Goal: Task Accomplishment & Management: Manage account settings

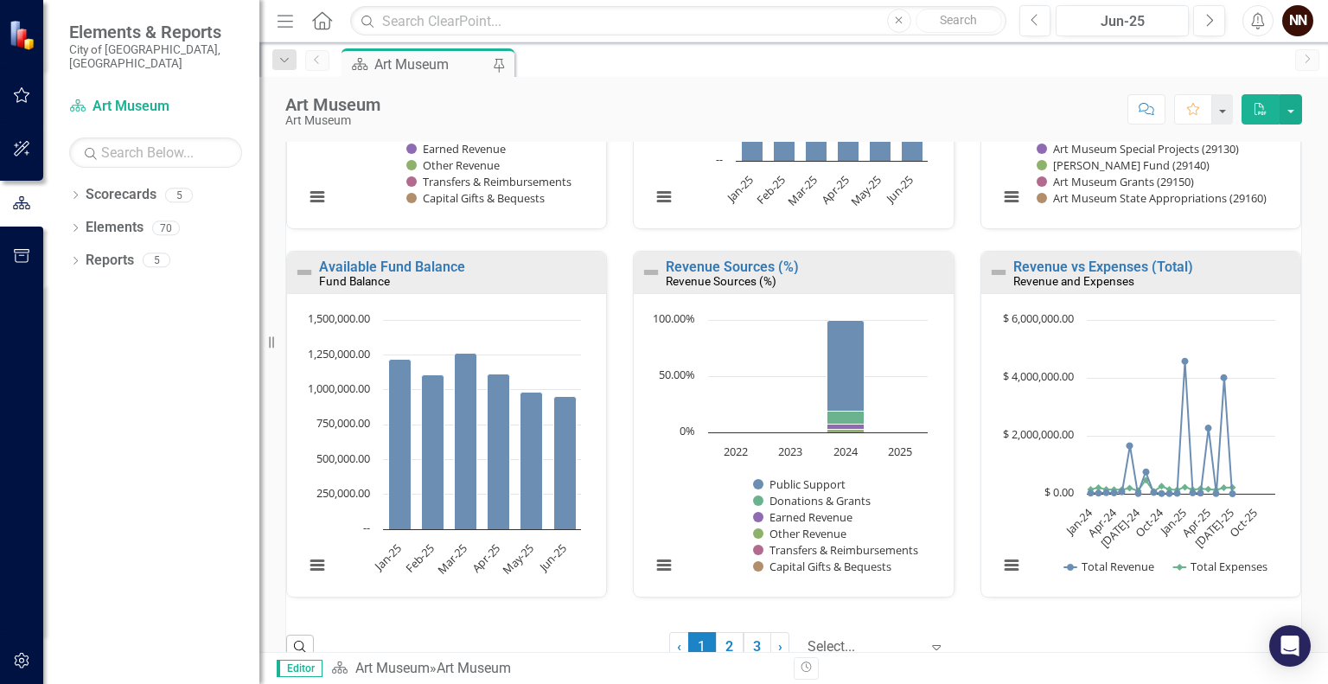
scroll to position [1215, 0]
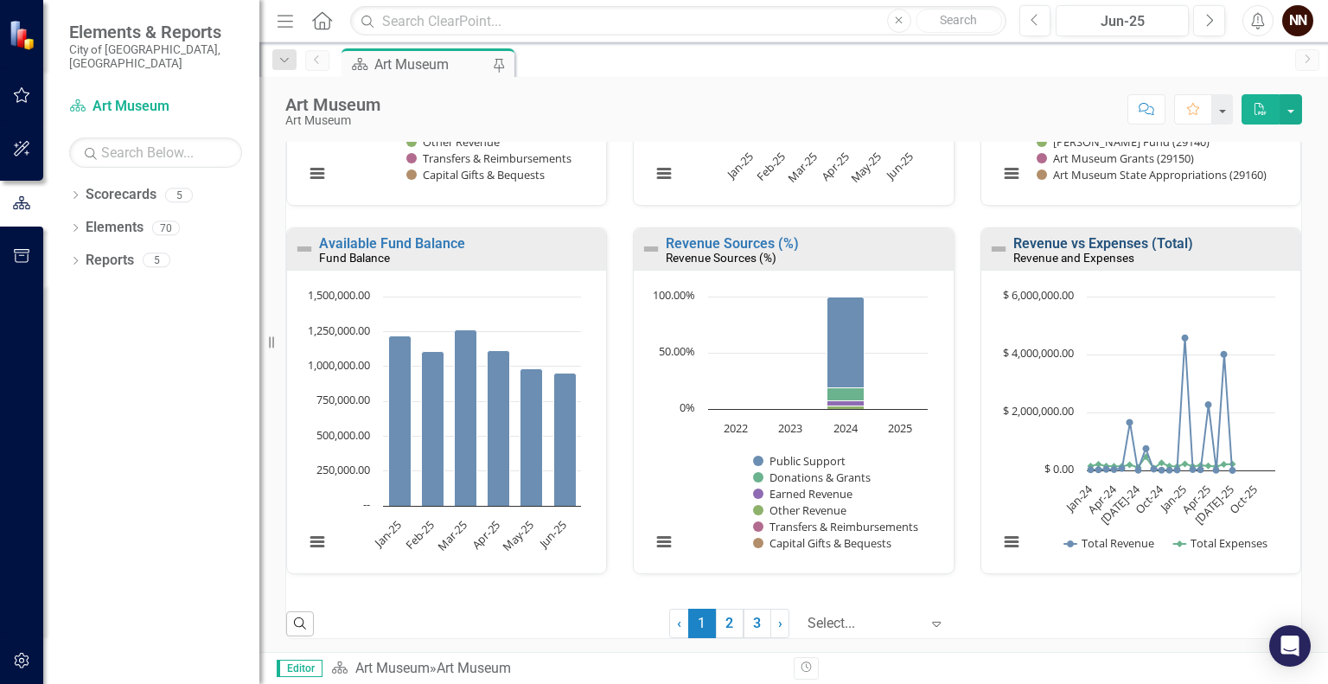
click at [1170, 241] on link "Revenue vs Expenses (Total)" at bounding box center [1103, 243] width 180 height 16
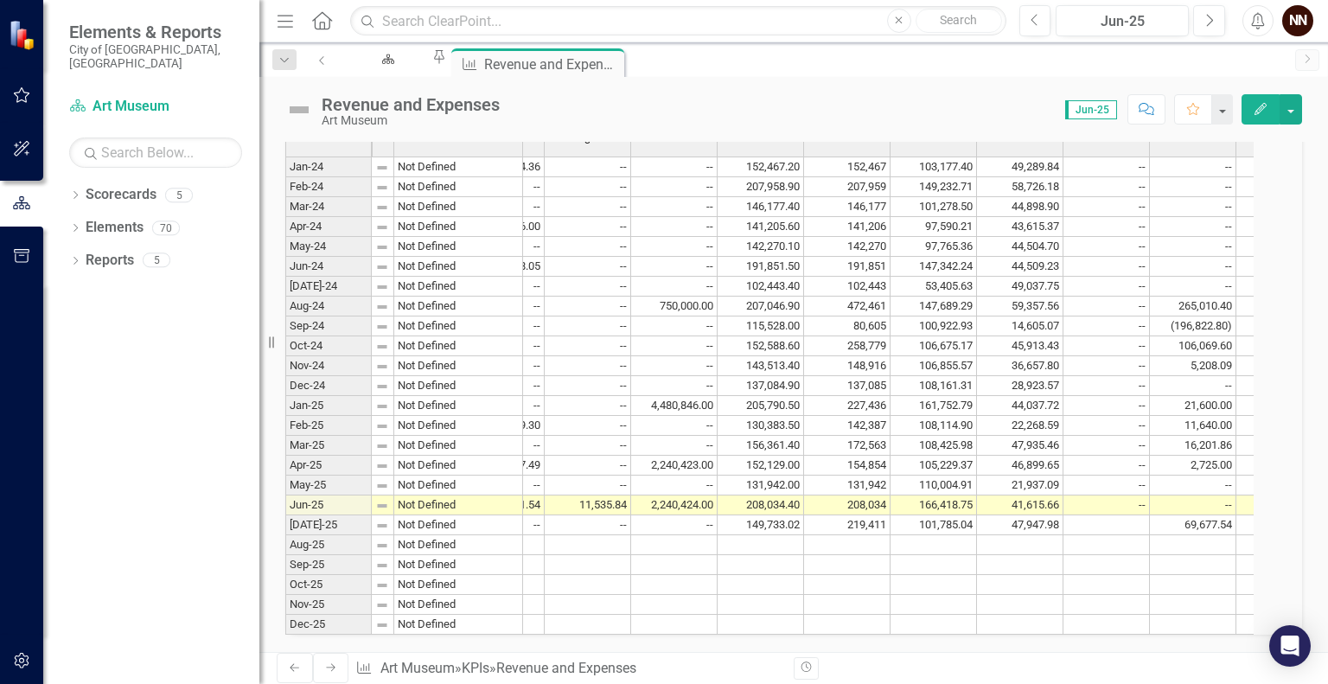
scroll to position [0, 506]
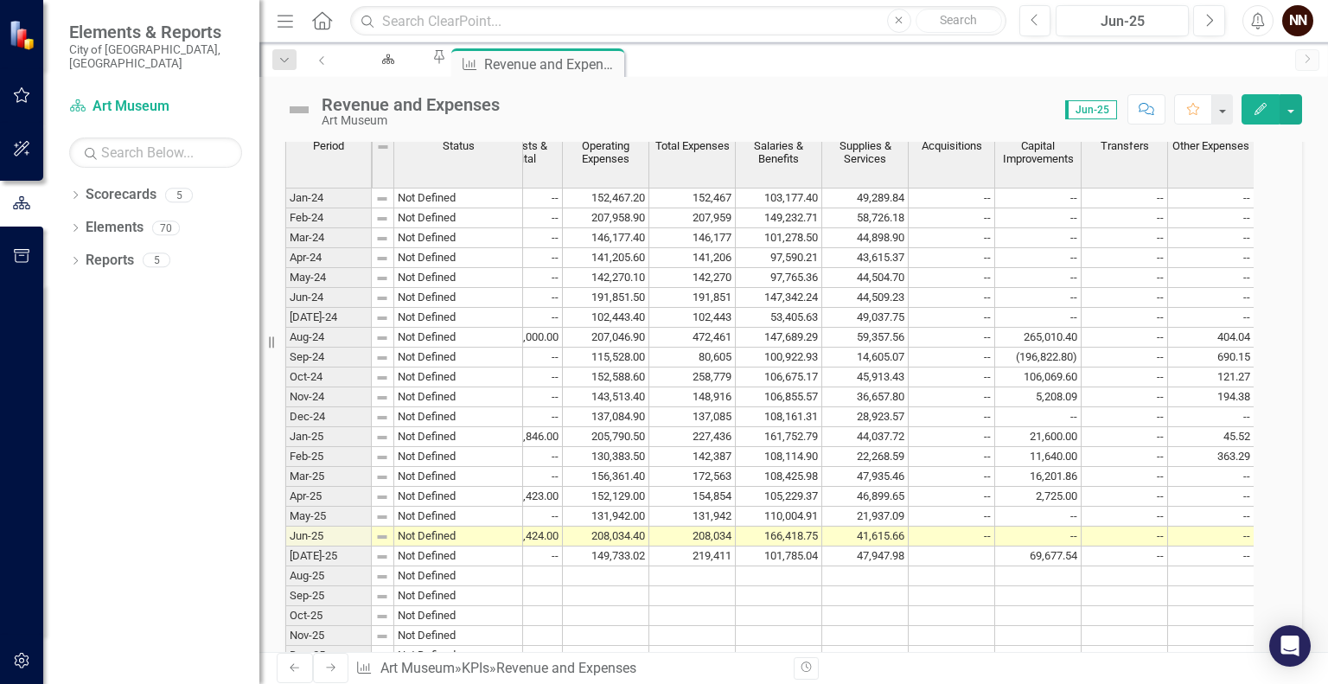
click at [822, 546] on td "166,418.75" at bounding box center [779, 536] width 86 height 20
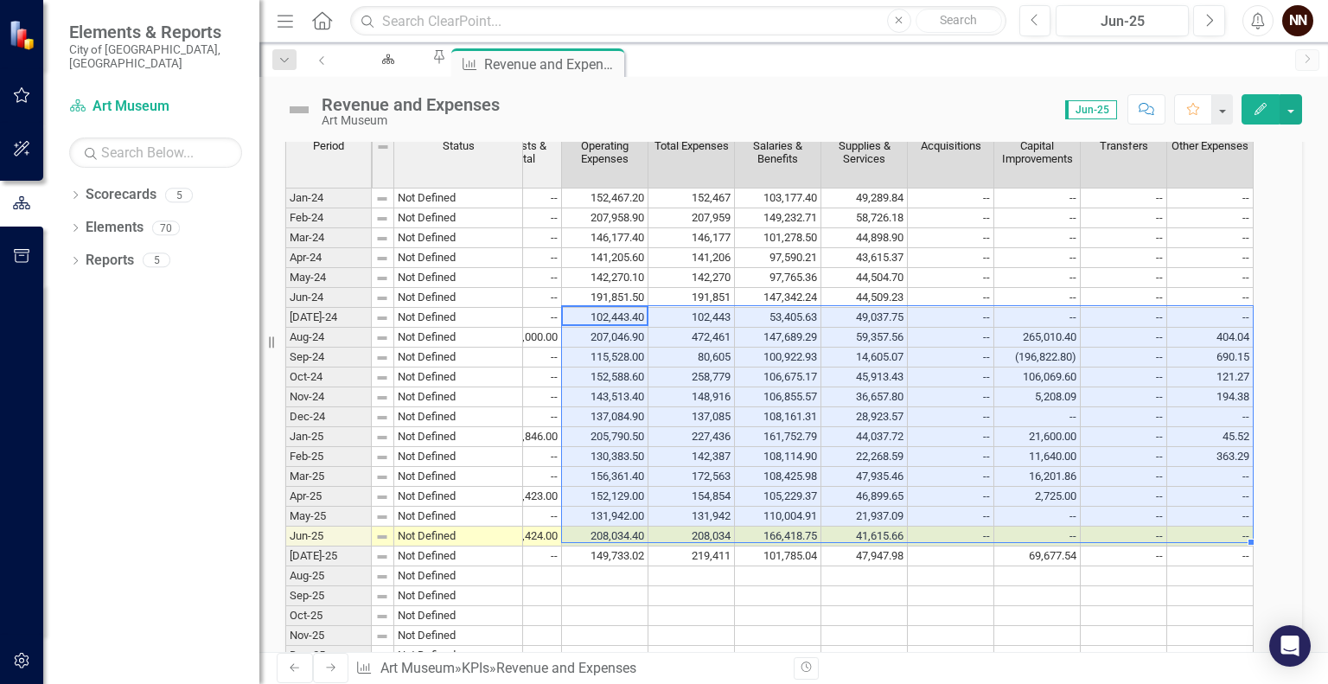
drag, startPoint x: 615, startPoint y: 335, endPoint x: 1258, endPoint y: 551, distance: 679.2
click at [1253, 551] on tbody "Jan-24 Not Defined 20,014.34 20,014.34 3,094.95 3,285.17 8,339.86 5,294.36 -- -…" at bounding box center [443, 427] width 1621 height 478
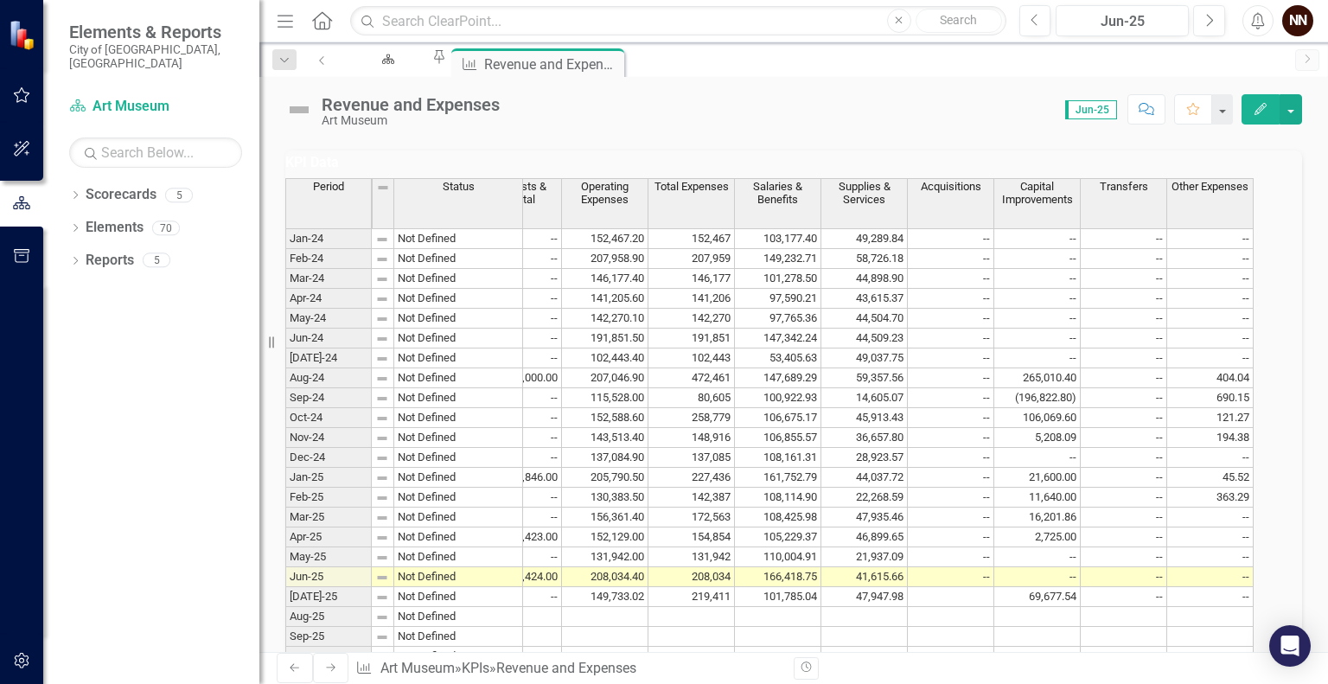
scroll to position [1495, 0]
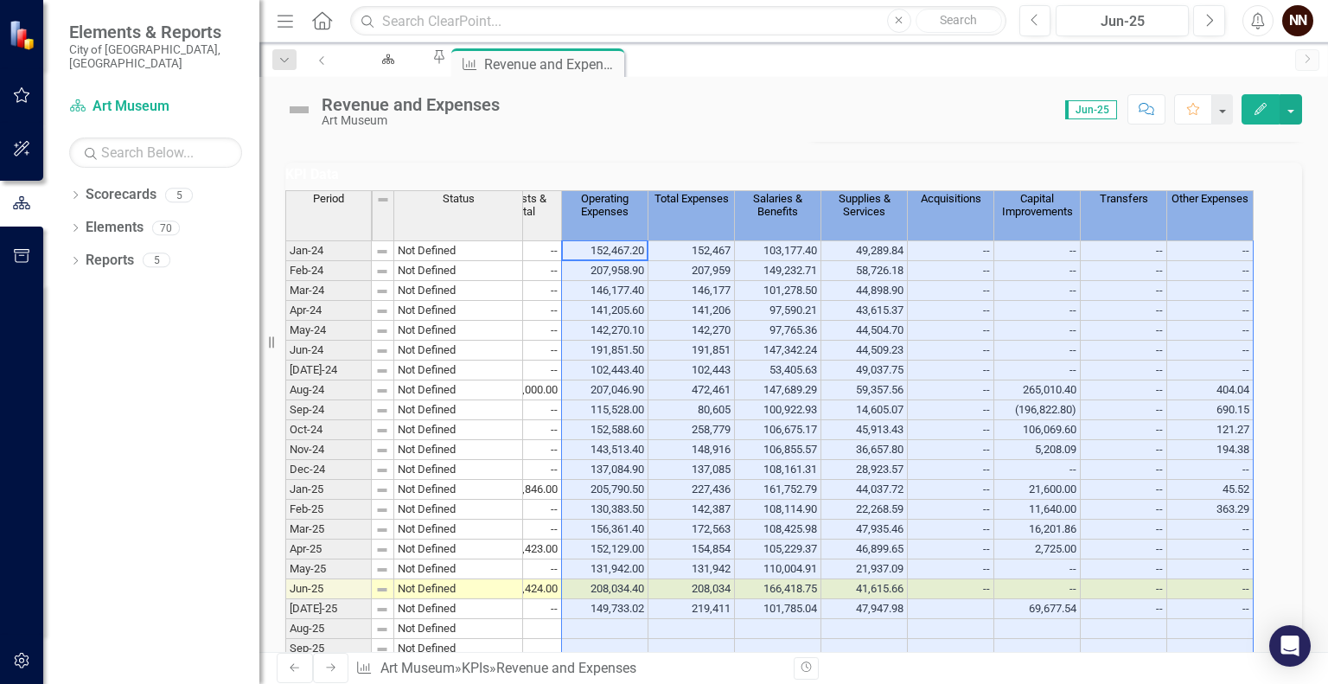
drag, startPoint x: 627, startPoint y: 224, endPoint x: 1232, endPoint y: 214, distance: 604.2
click at [1232, 214] on tr "Period Status Operating Revenue Total Revenue Property Tax Gifts & Donations Ea…" at bounding box center [443, 215] width 1621 height 50
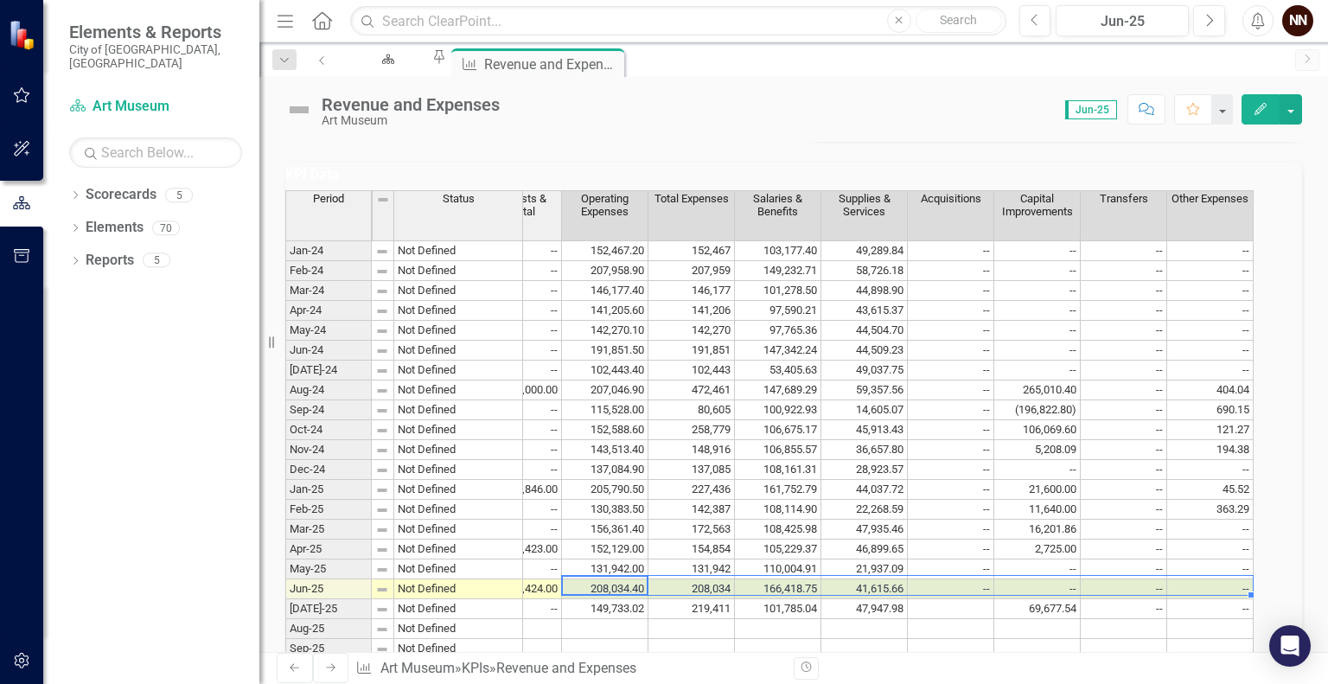
drag, startPoint x: 606, startPoint y: 606, endPoint x: 1233, endPoint y: 603, distance: 627.5
click at [1233, 599] on tr "Jun-25 Not Defined 1,763,821.35 4,004,245.35 1,714,962.97 20,000.00 961.00 16,3…" at bounding box center [443, 589] width 1621 height 20
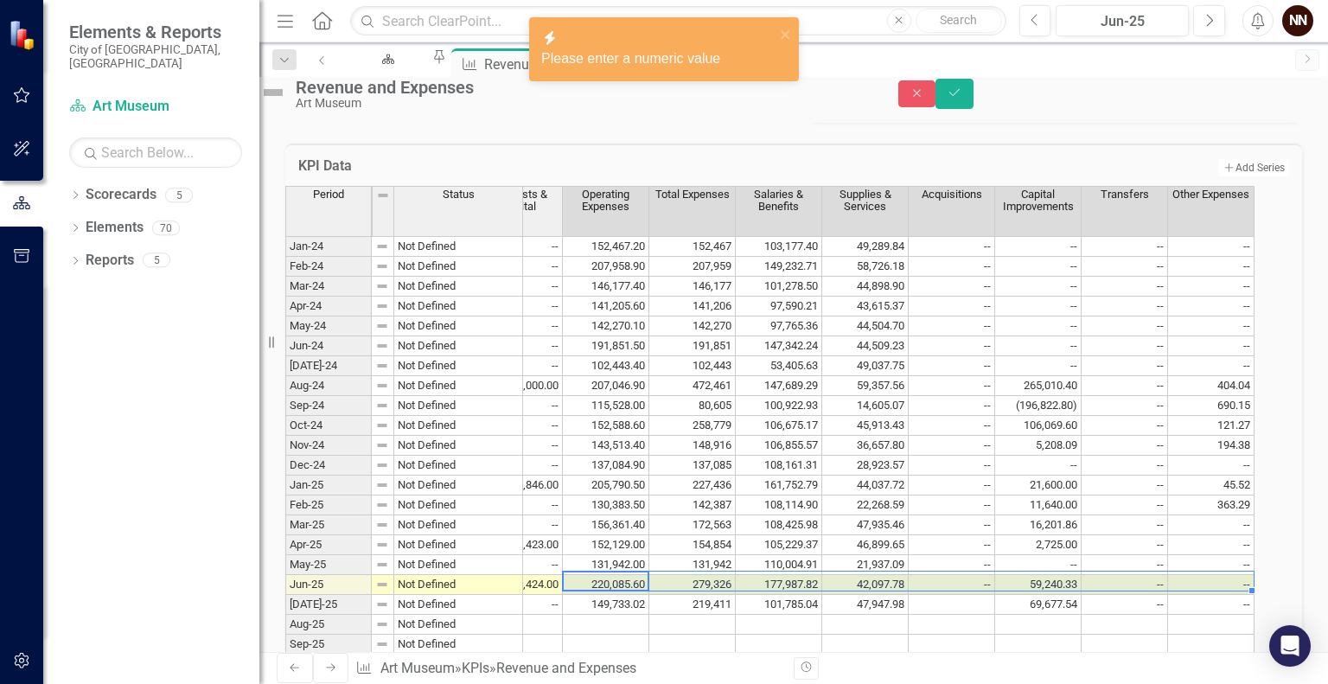
scroll to position [0, 652]
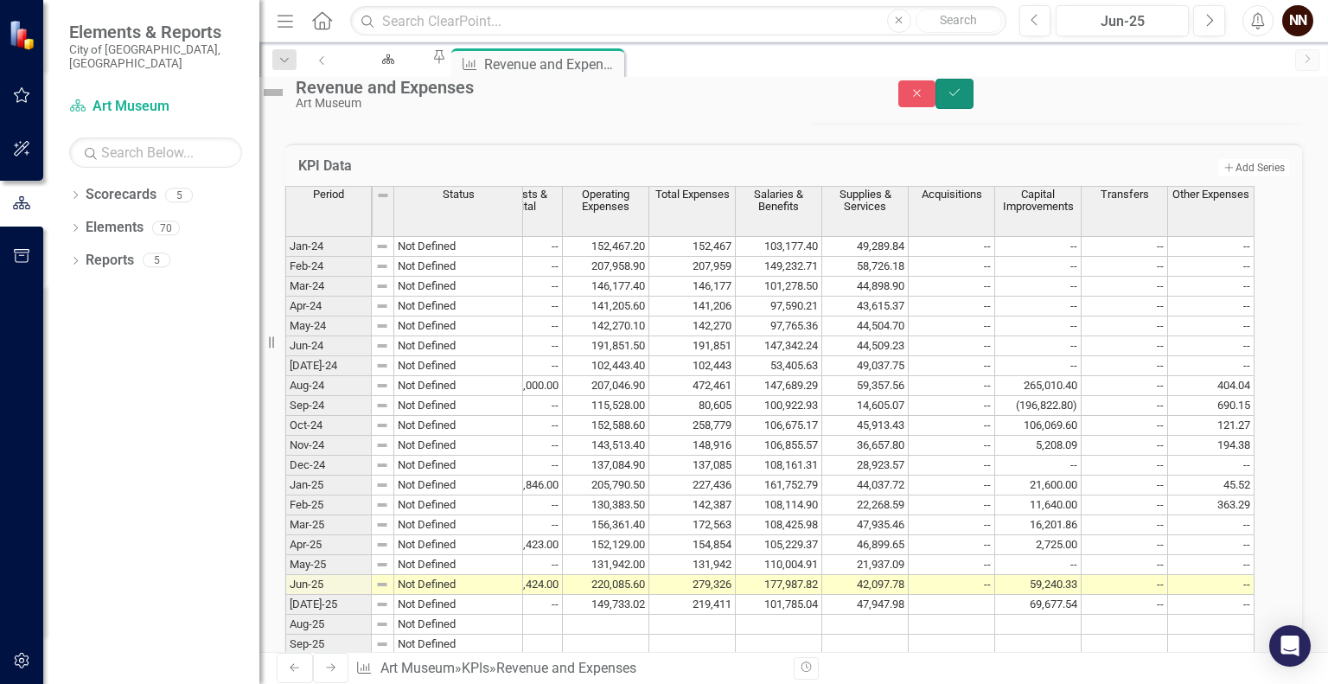
click at [973, 104] on button "Save" at bounding box center [954, 94] width 38 height 30
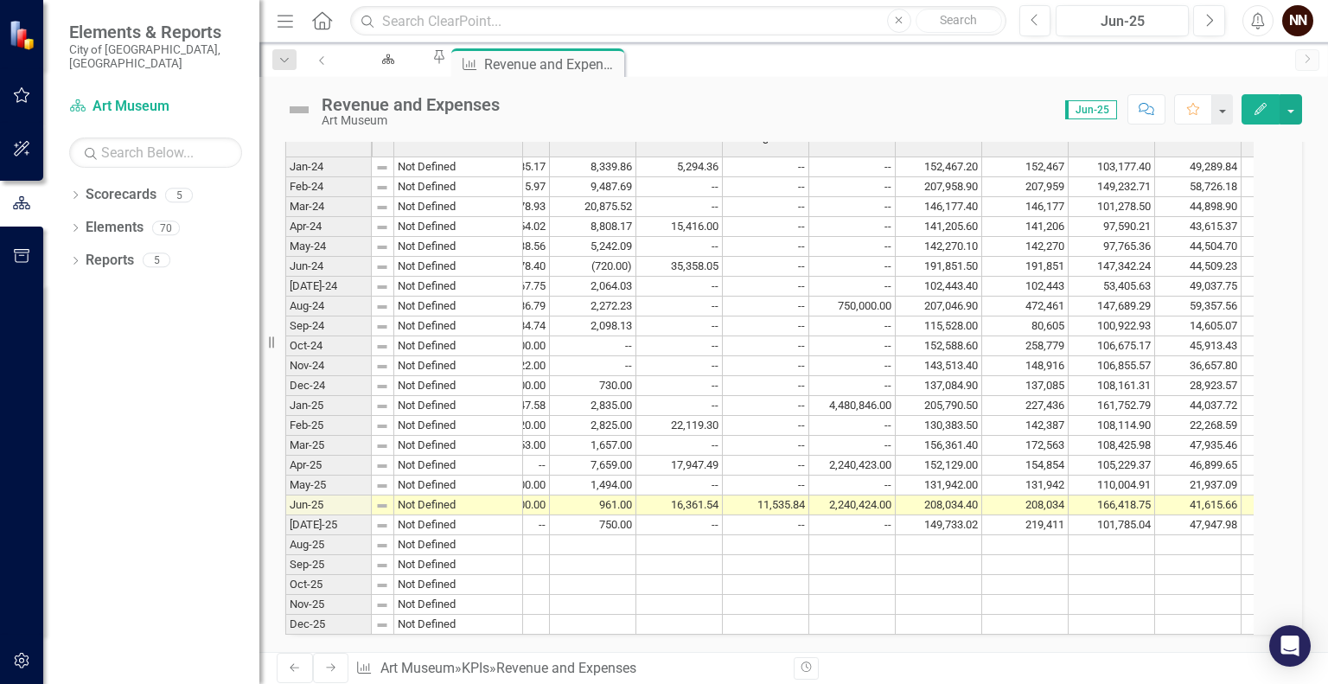
scroll to position [0, 354]
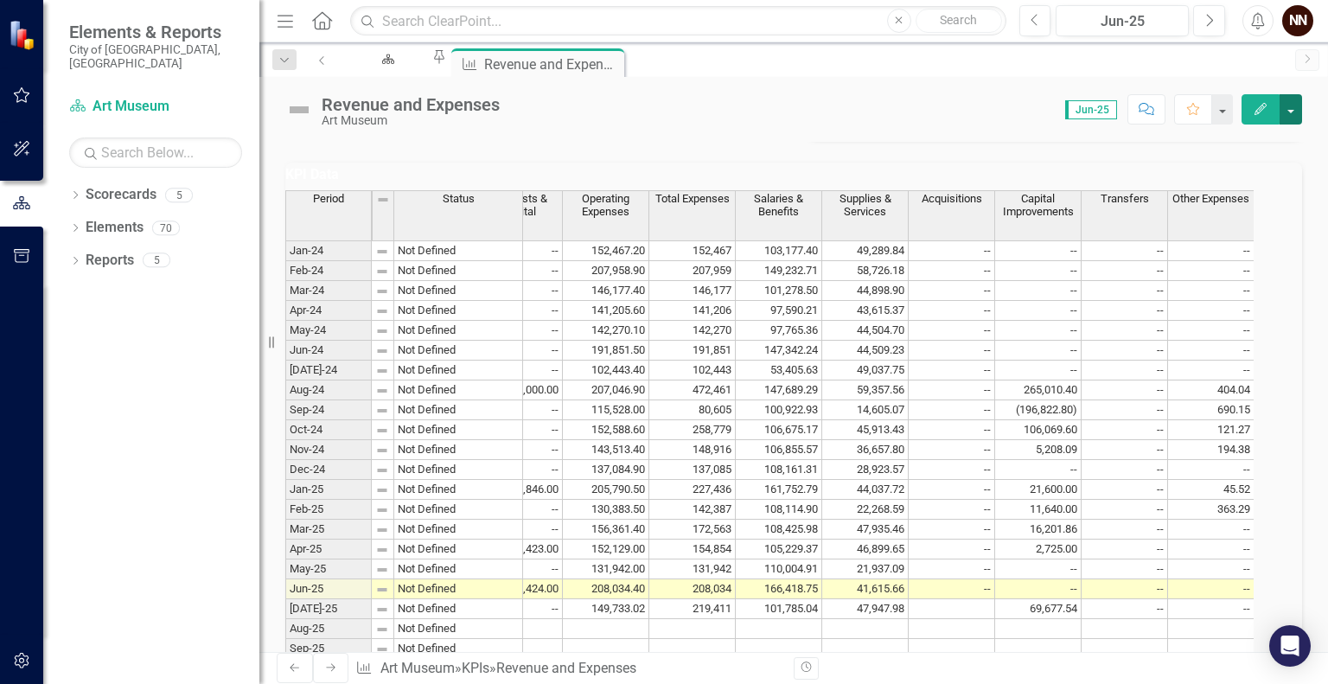
click at [1297, 112] on button "button" at bounding box center [1290, 109] width 22 height 30
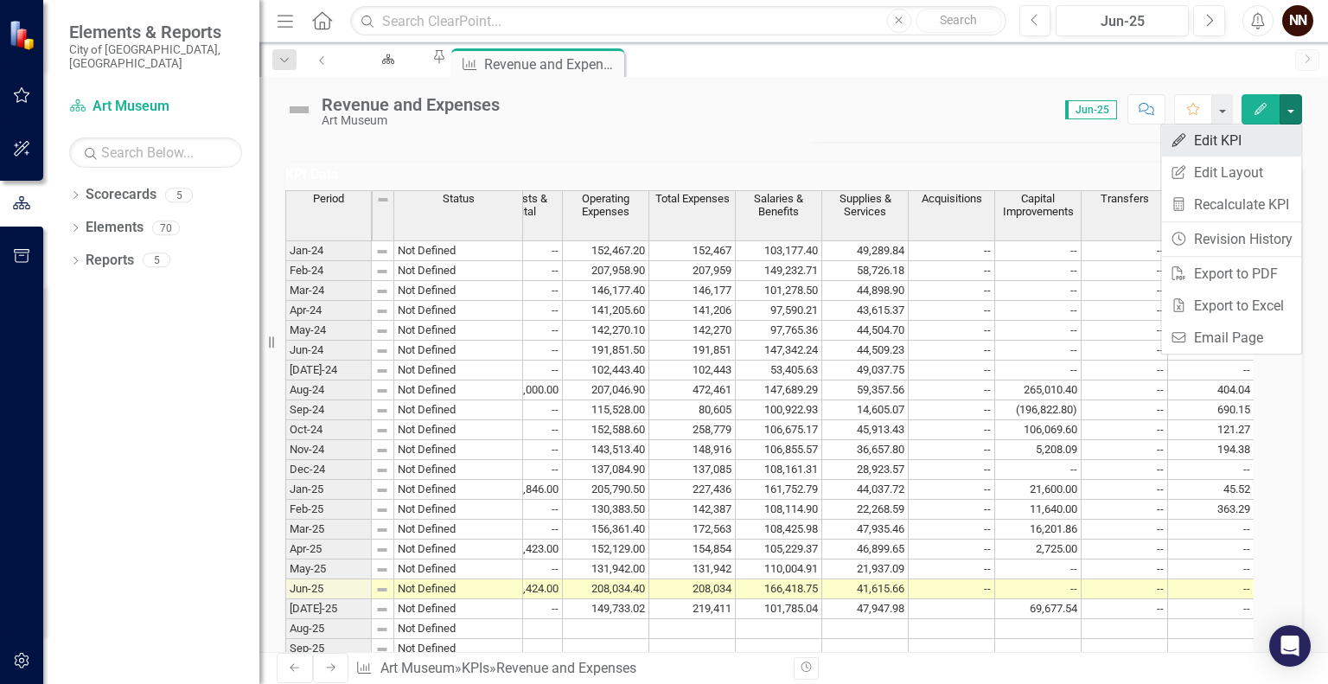
click at [1234, 141] on link "Edit Edit KPI" at bounding box center [1231, 140] width 140 height 32
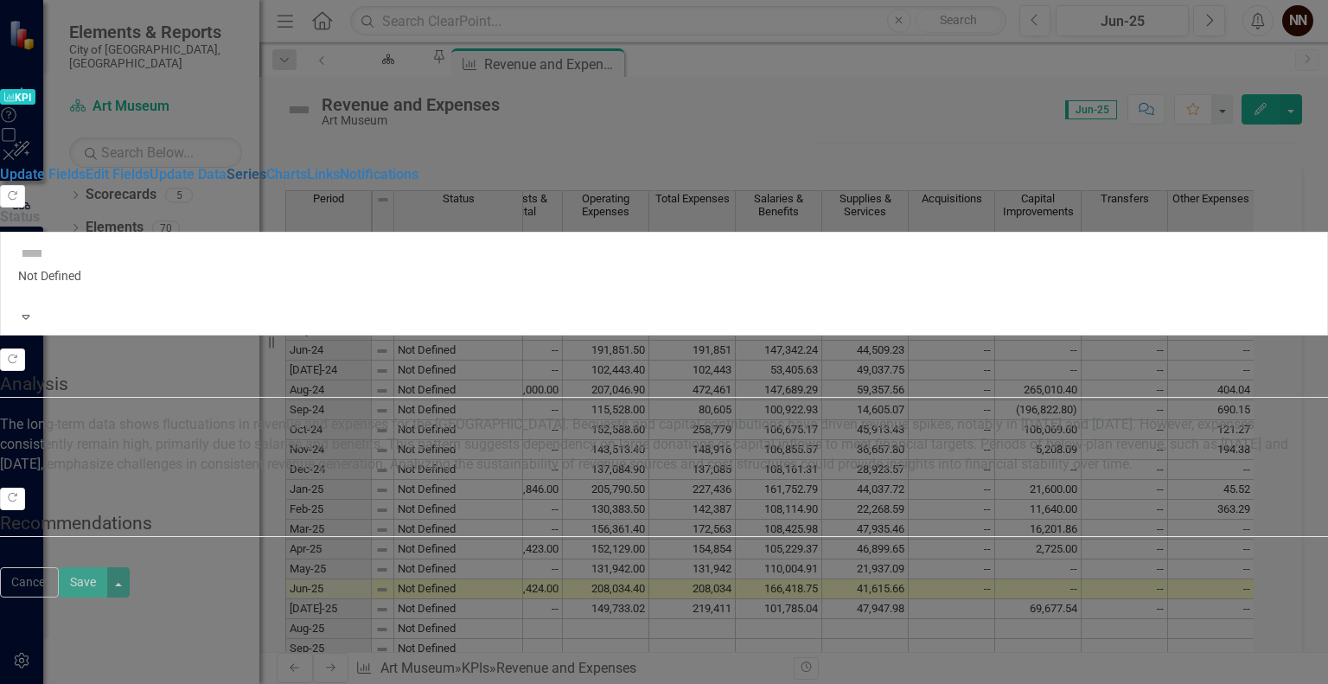
click at [254, 175] on link "Series" at bounding box center [246, 174] width 40 height 16
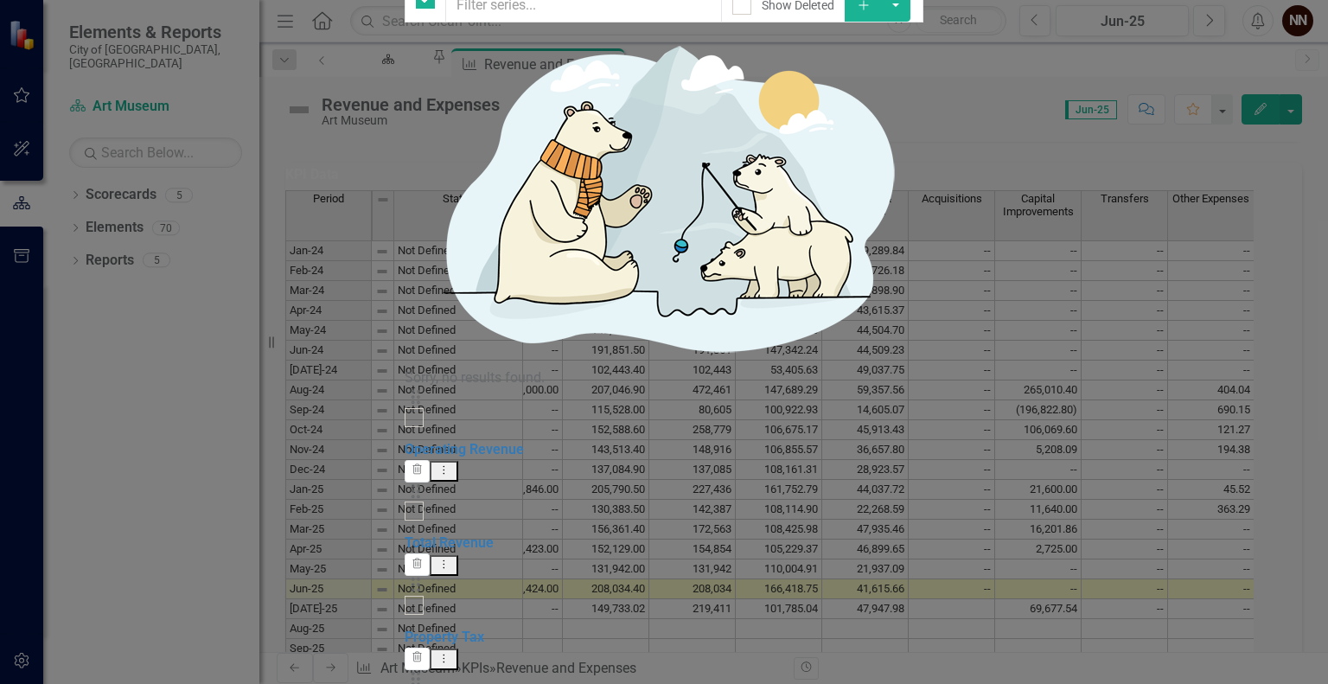
checkbox input "false"
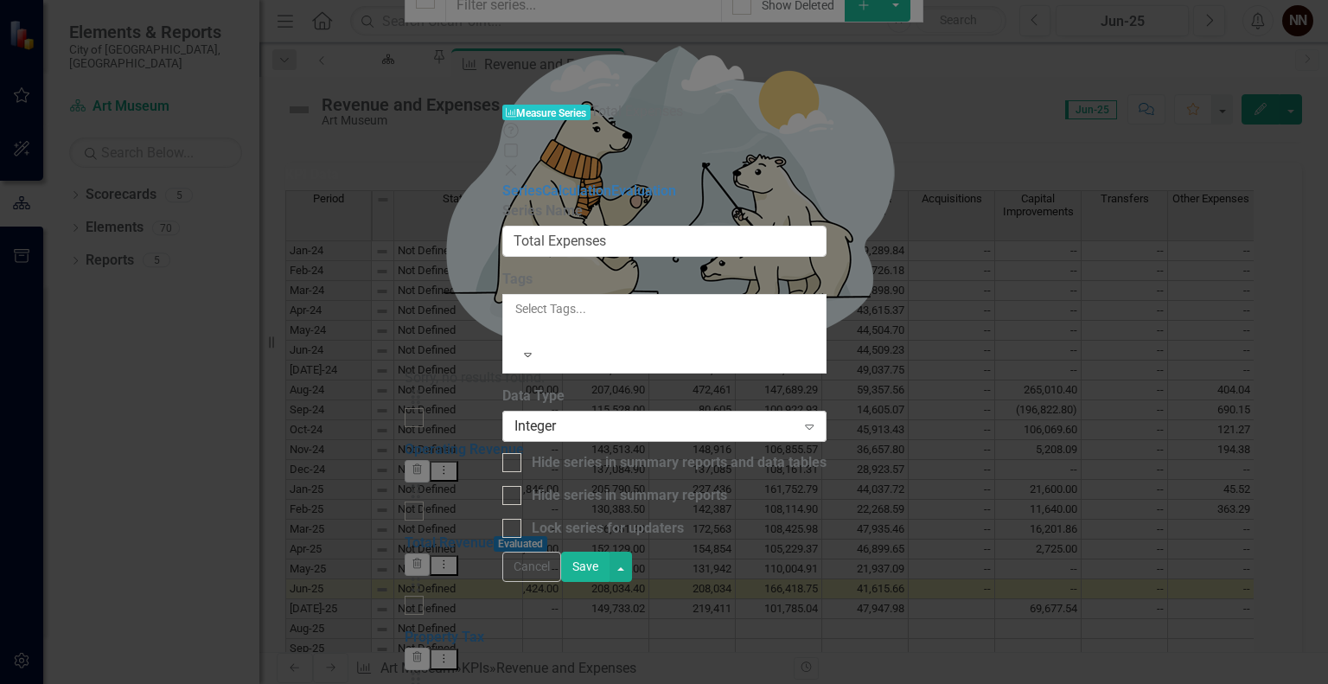
click at [600, 417] on div "Integer" at bounding box center [655, 427] width 282 height 20
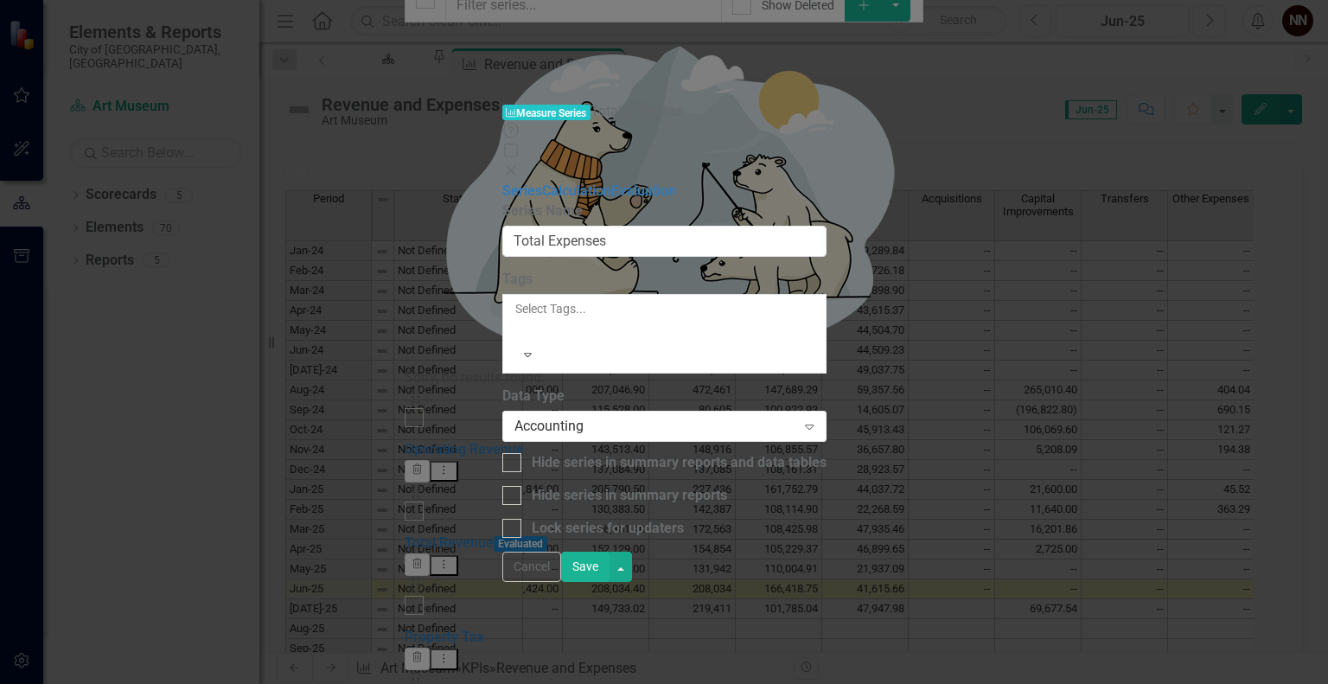
click at [609, 582] on button "Save" at bounding box center [585, 566] width 48 height 30
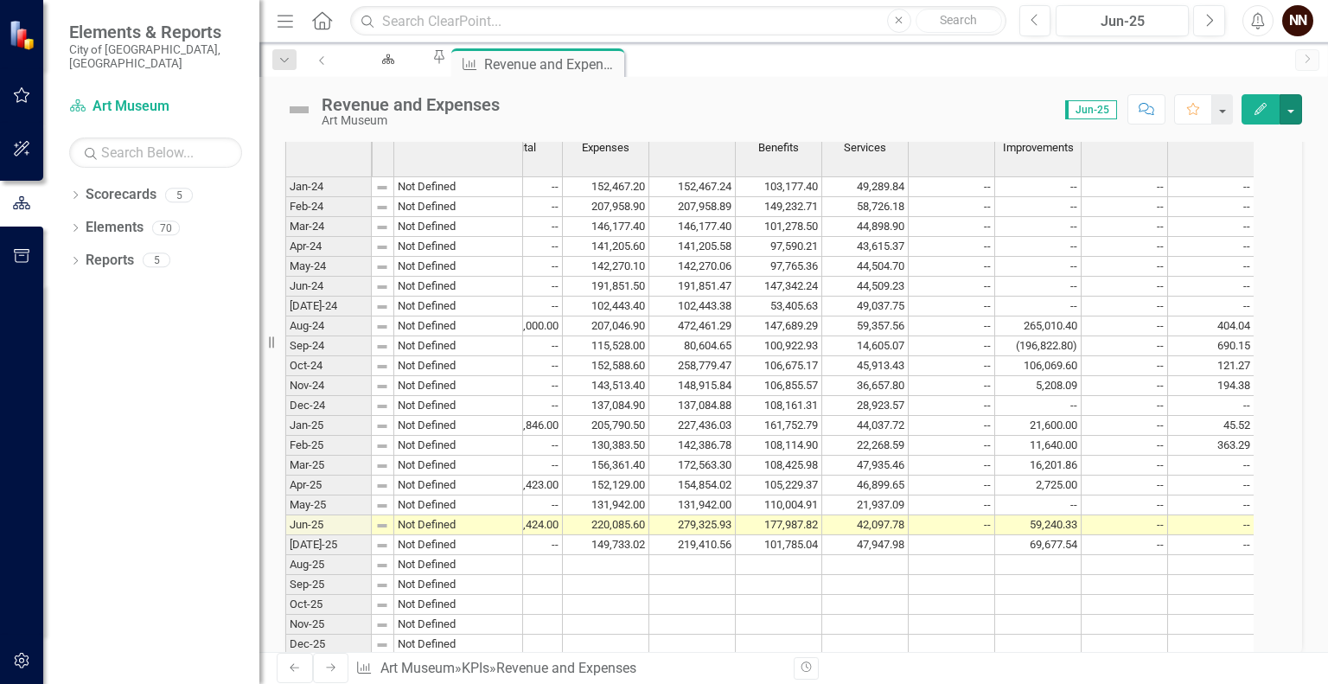
scroll to position [1550, 0]
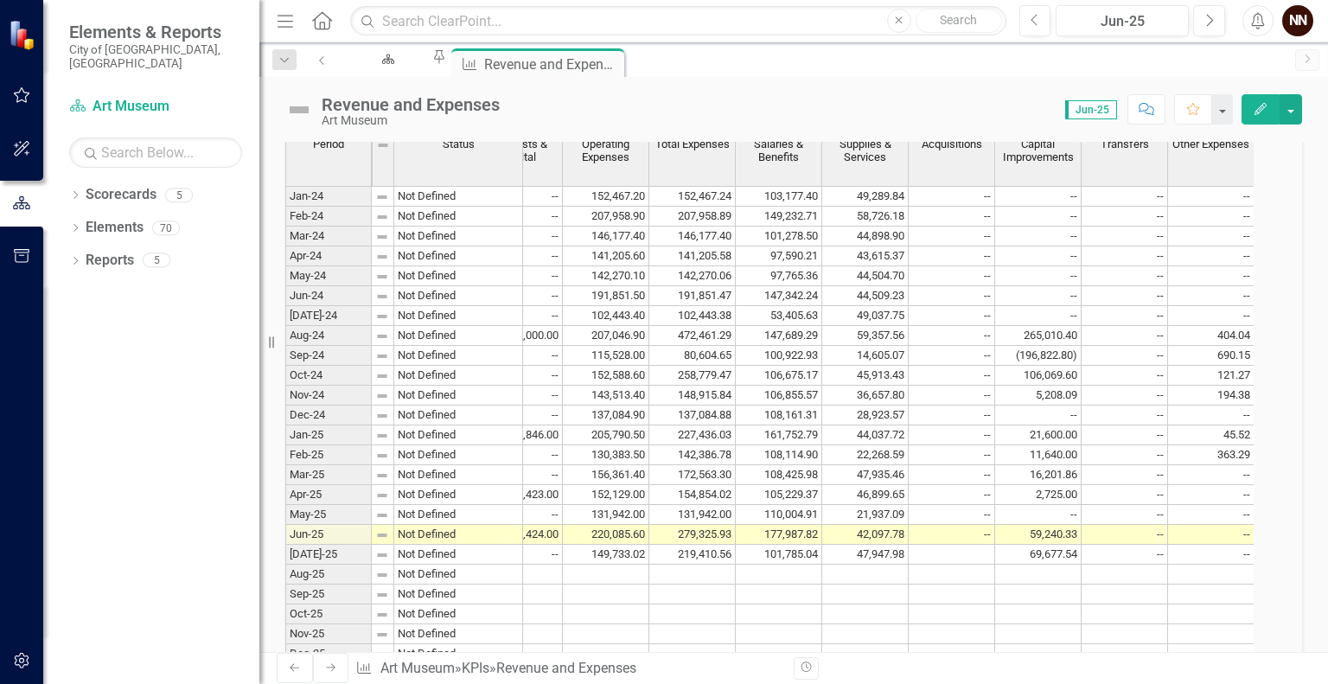
click at [1140, 545] on td "--" at bounding box center [1124, 535] width 86 height 20
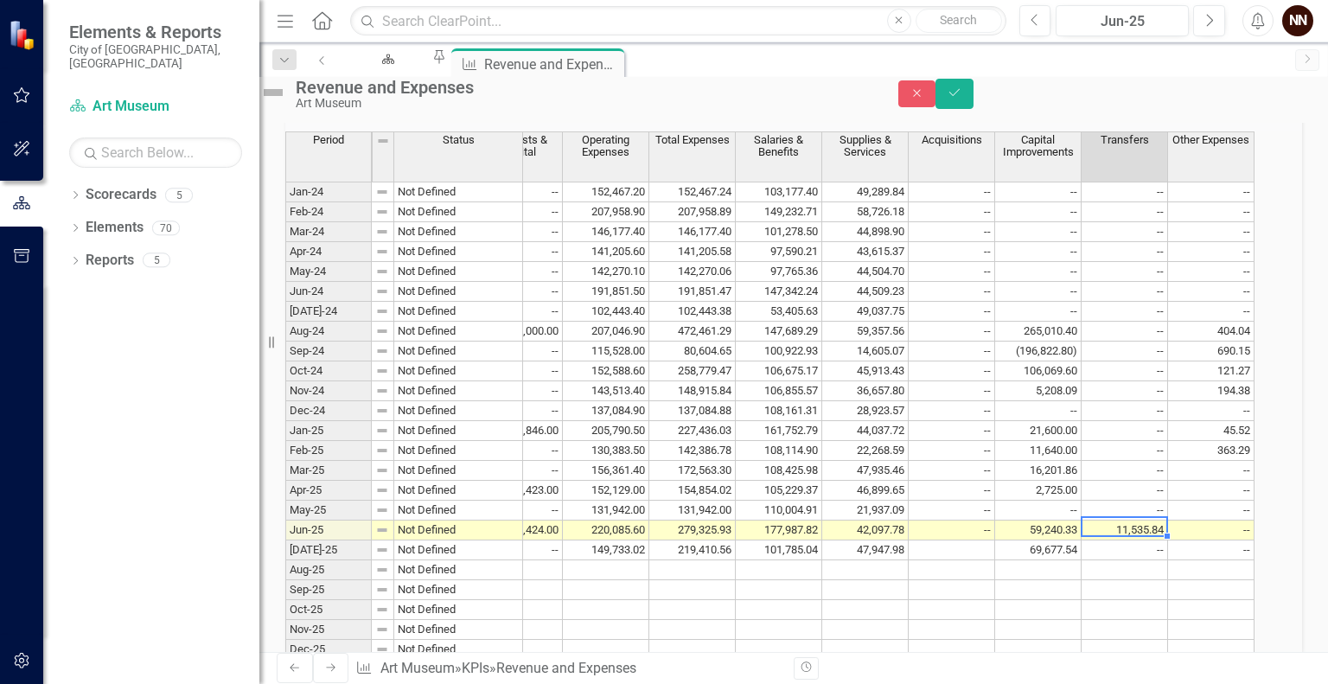
scroll to position [1556, 0]
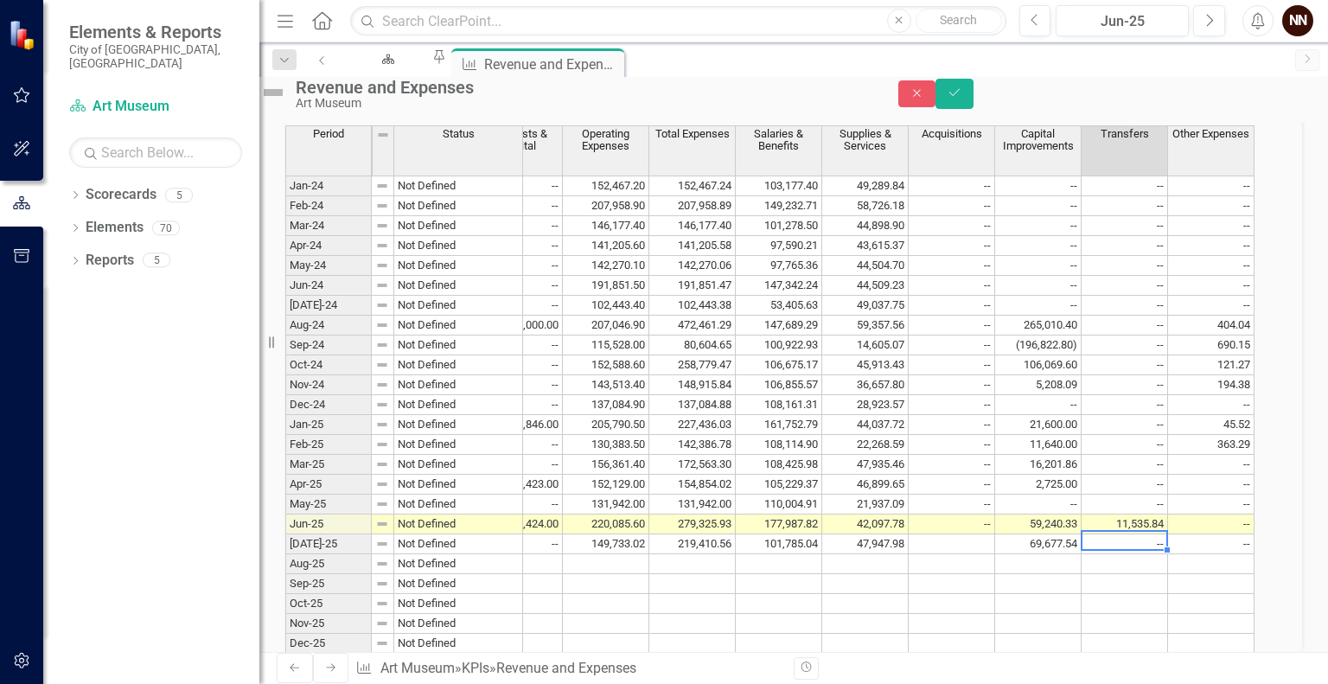
type textarea "0"
click at [973, 109] on button "Save" at bounding box center [954, 94] width 38 height 30
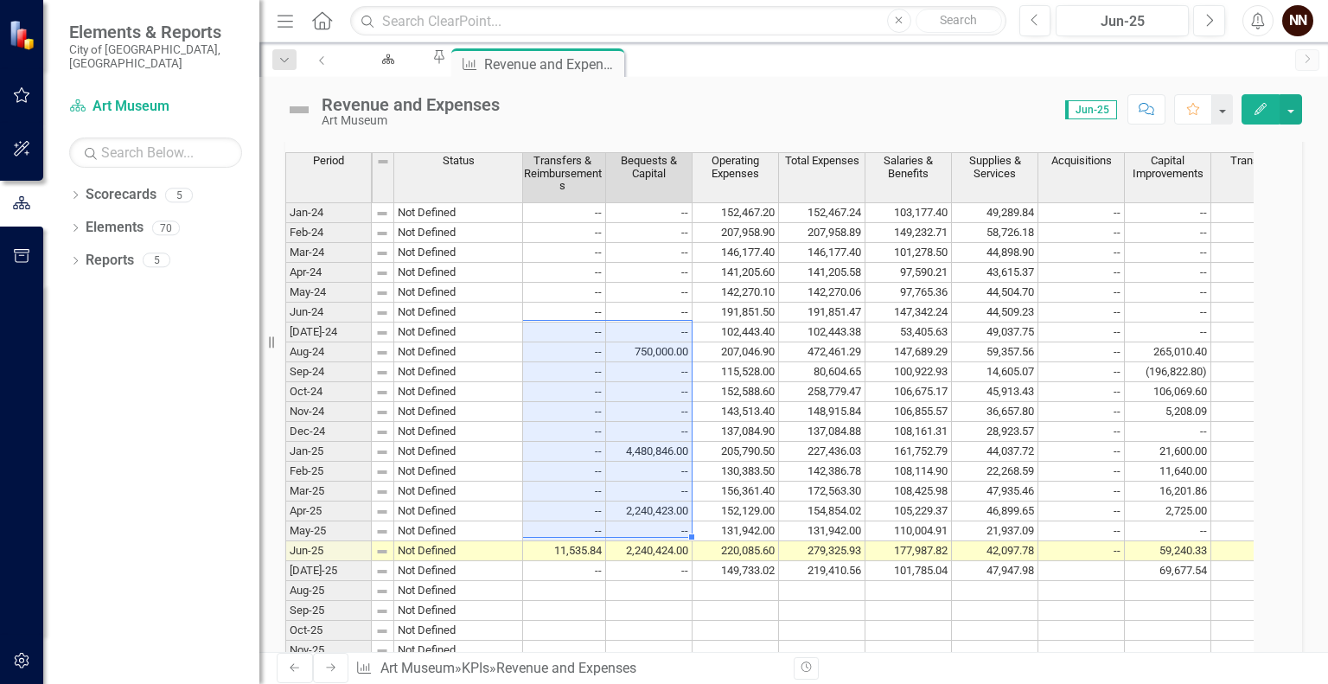
scroll to position [0, 653]
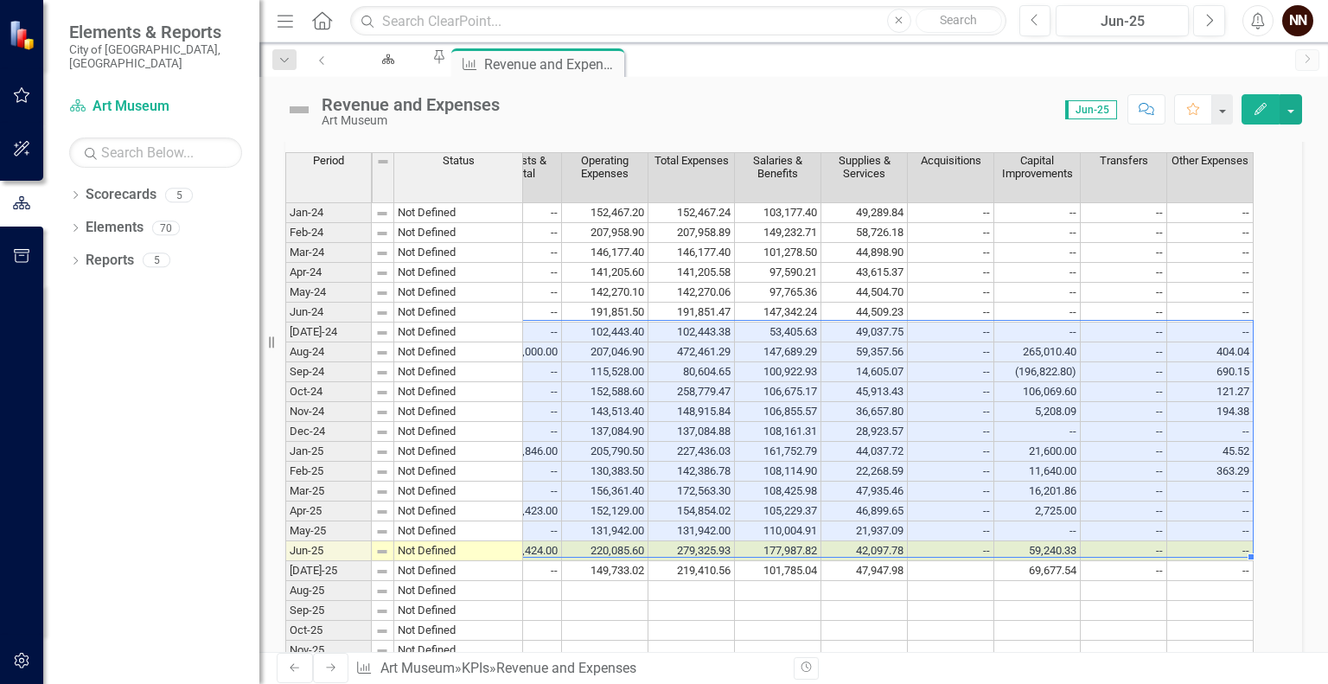
drag, startPoint x: 563, startPoint y: 353, endPoint x: 1264, endPoint y: 572, distance: 734.5
click at [1253, 572] on tbody "Jan-24 Not Defined 20,014.34 20,014.34 3,094.95 3,285.17 8,339.86 5,294.36 -- -…" at bounding box center [443, 441] width 1621 height 478
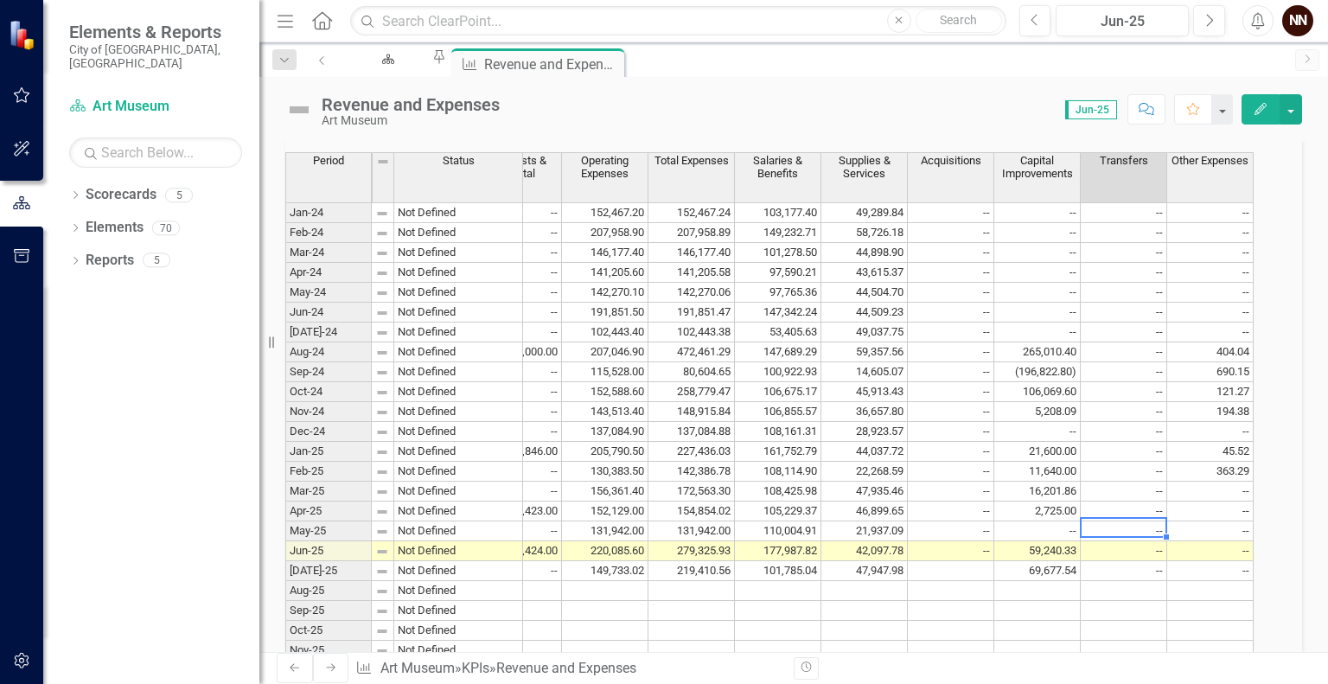
click at [1166, 541] on td "--" at bounding box center [1123, 531] width 86 height 20
click at [1160, 561] on td "--" at bounding box center [1123, 551] width 86 height 20
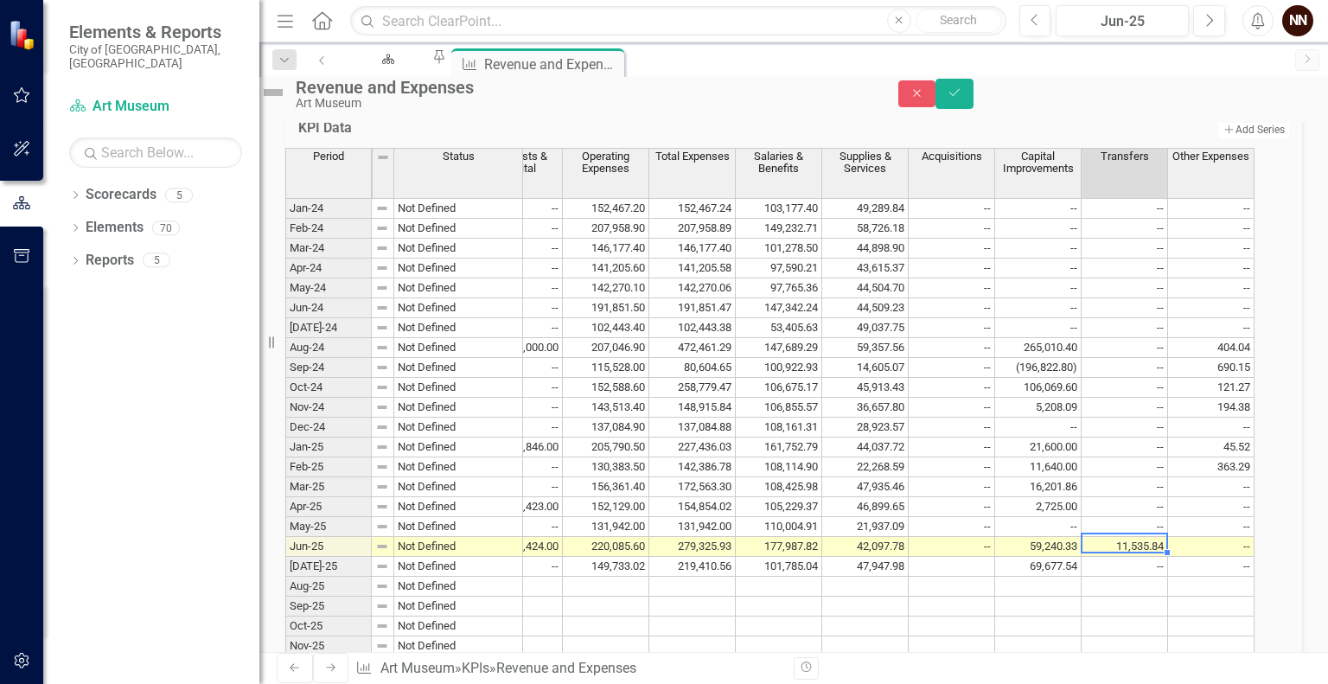
scroll to position [0, 652]
click at [973, 94] on button "Save" at bounding box center [954, 94] width 38 height 30
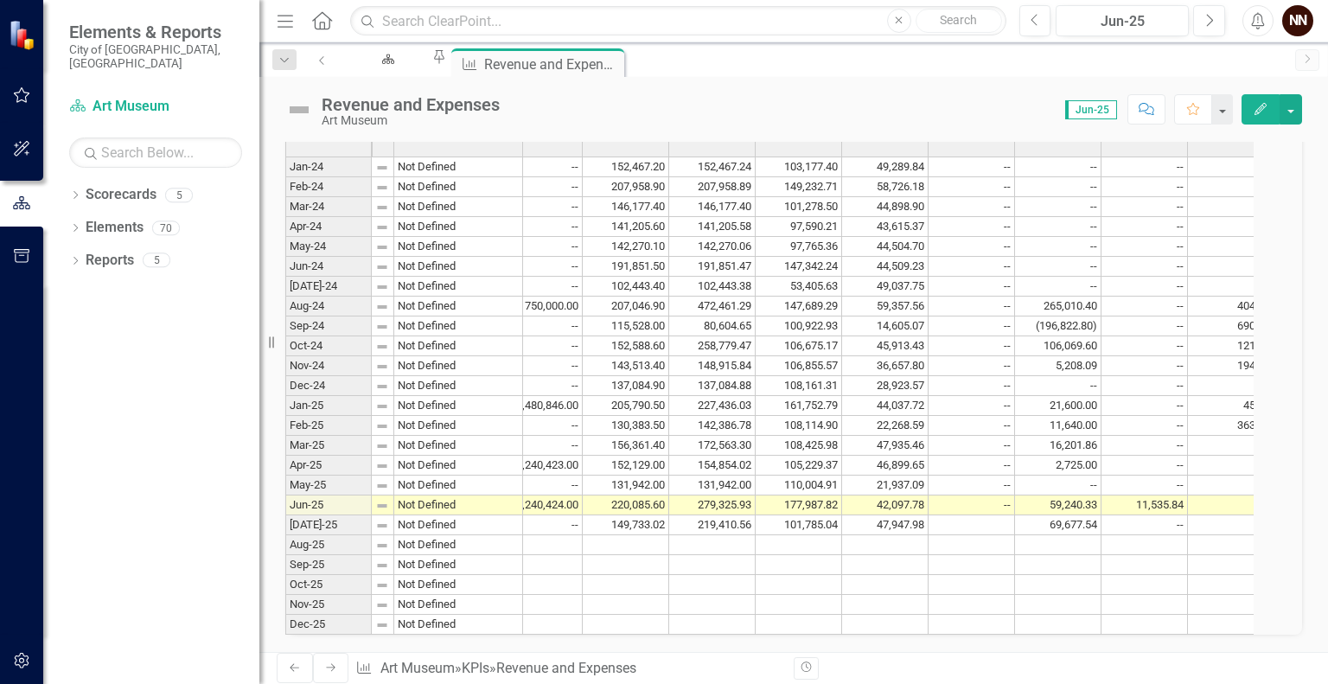
scroll to position [0, 626]
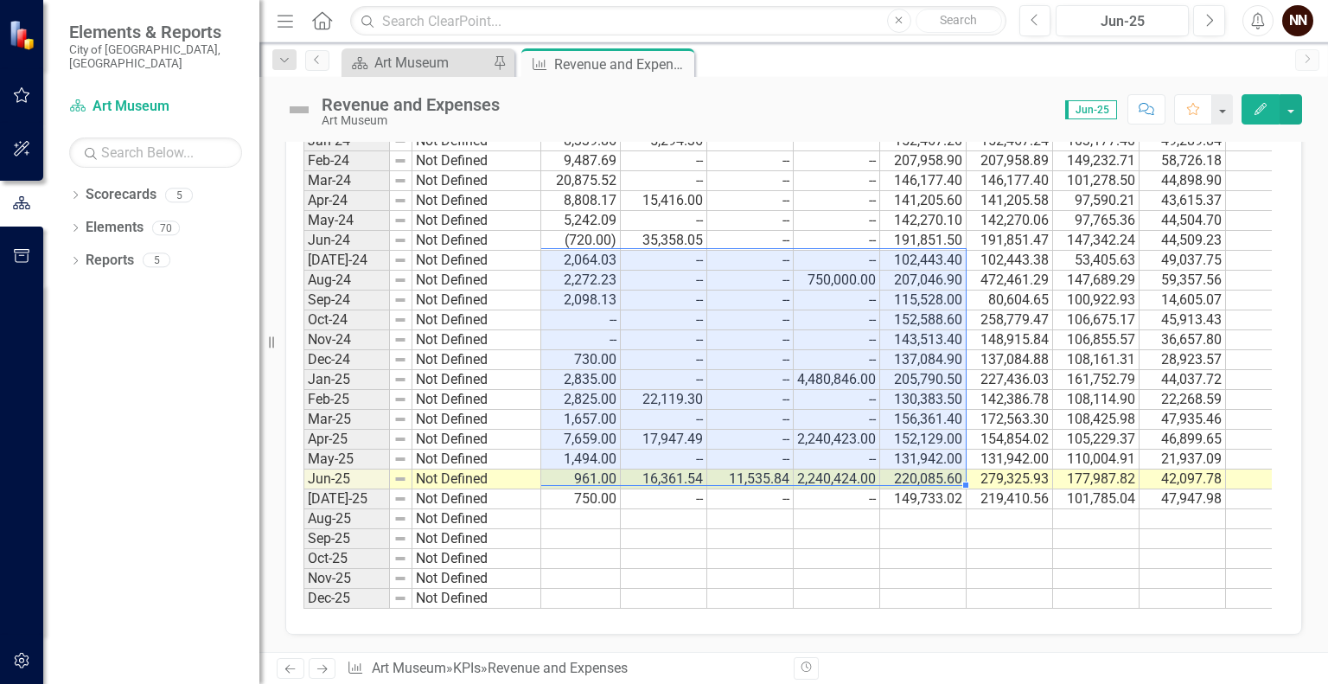
scroll to position [0, 653]
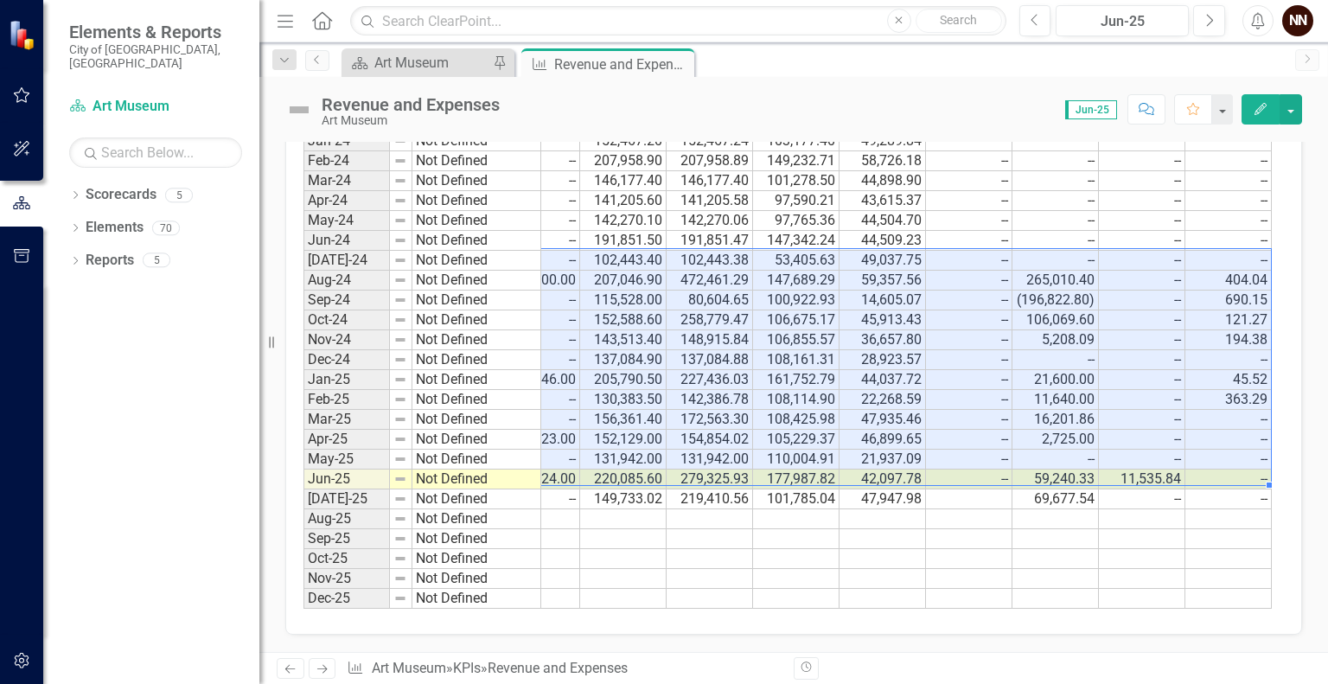
drag, startPoint x: 548, startPoint y: 462, endPoint x: 1246, endPoint y: 252, distance: 729.3
click at [1246, 252] on tbody "Jan-24 Not Defined 20,014.34 20,014.34 3,094.95 3,285.17 8,339.86 5,294.36 -- -…" at bounding box center [461, 370] width 1621 height 478
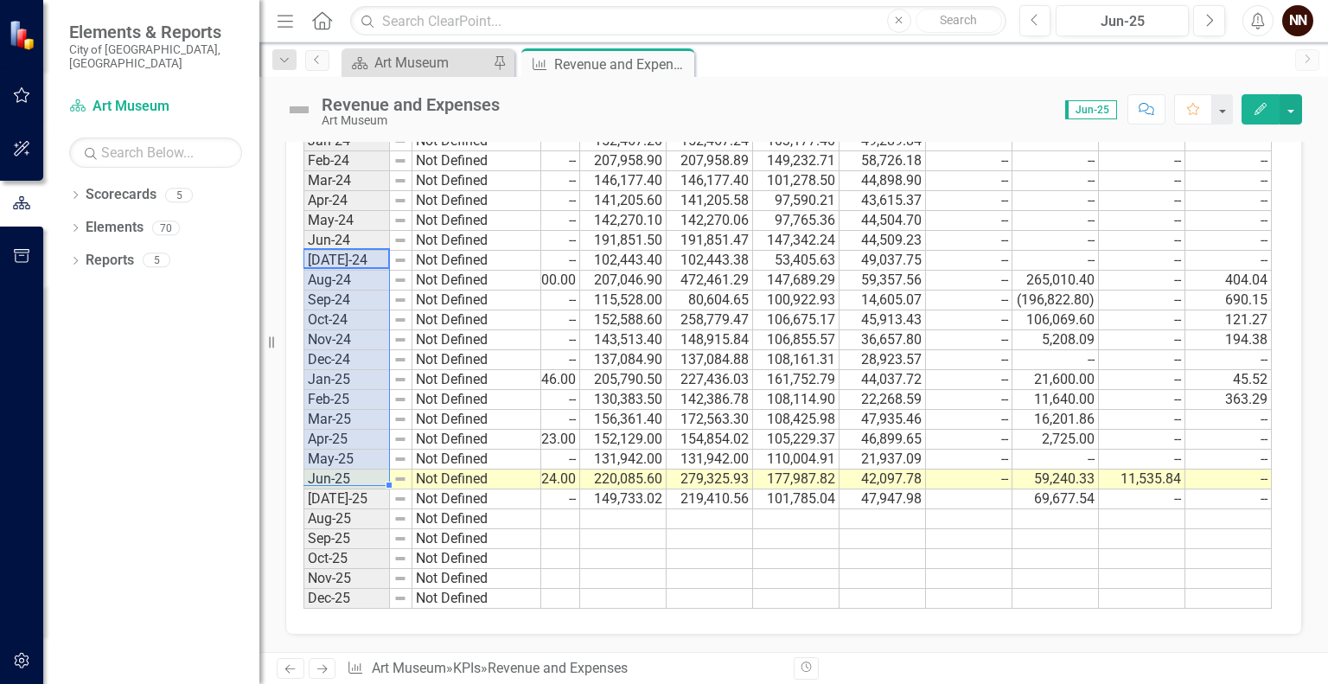
drag, startPoint x: 343, startPoint y: 246, endPoint x: 349, endPoint y: 455, distance: 209.3
click at [349, 455] on tbody "Jan-24 Not Defined Feb-24 Not Defined Mar-24 Not Defined Apr-24 Not Defined May…" at bounding box center [422, 370] width 238 height 478
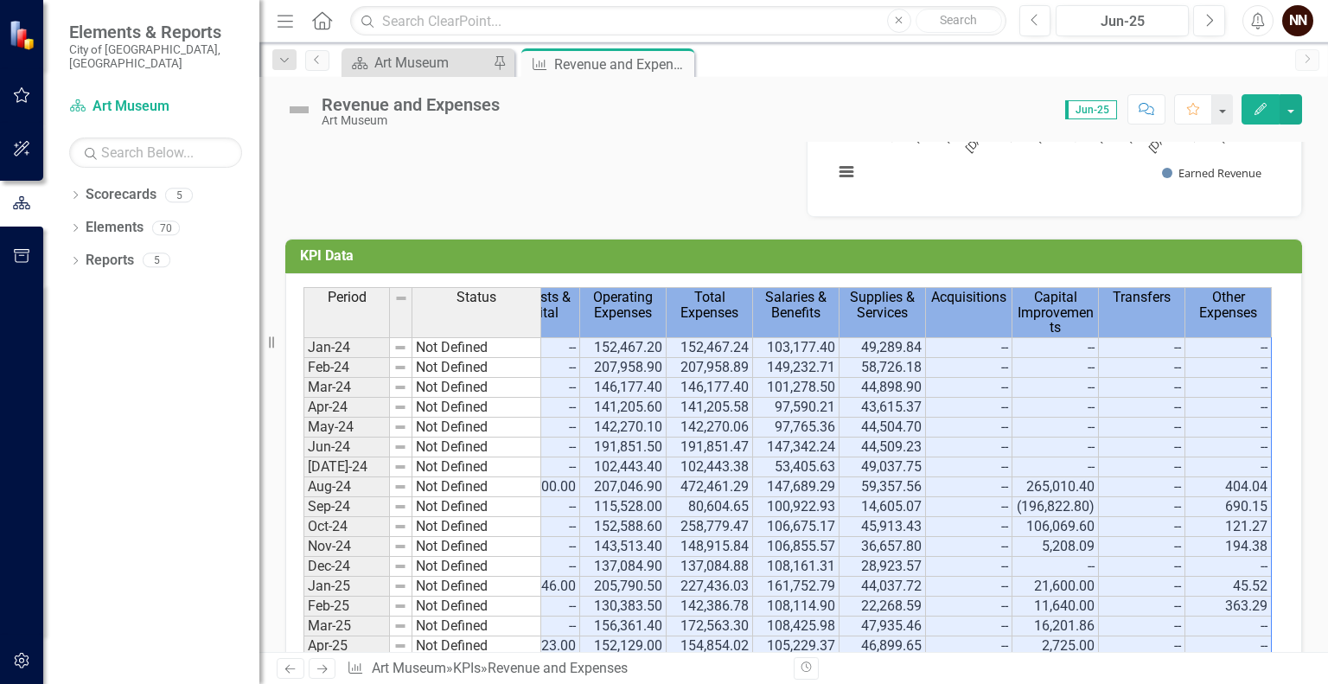
drag, startPoint x: 592, startPoint y: 303, endPoint x: 1236, endPoint y: 315, distance: 644.0
click at [1236, 315] on tr "Period Status Operating Revenue Total Revenue Property Tax Gifts & Donations Ea…" at bounding box center [461, 312] width 1621 height 50
click at [681, 68] on icon "Close" at bounding box center [677, 64] width 17 height 14
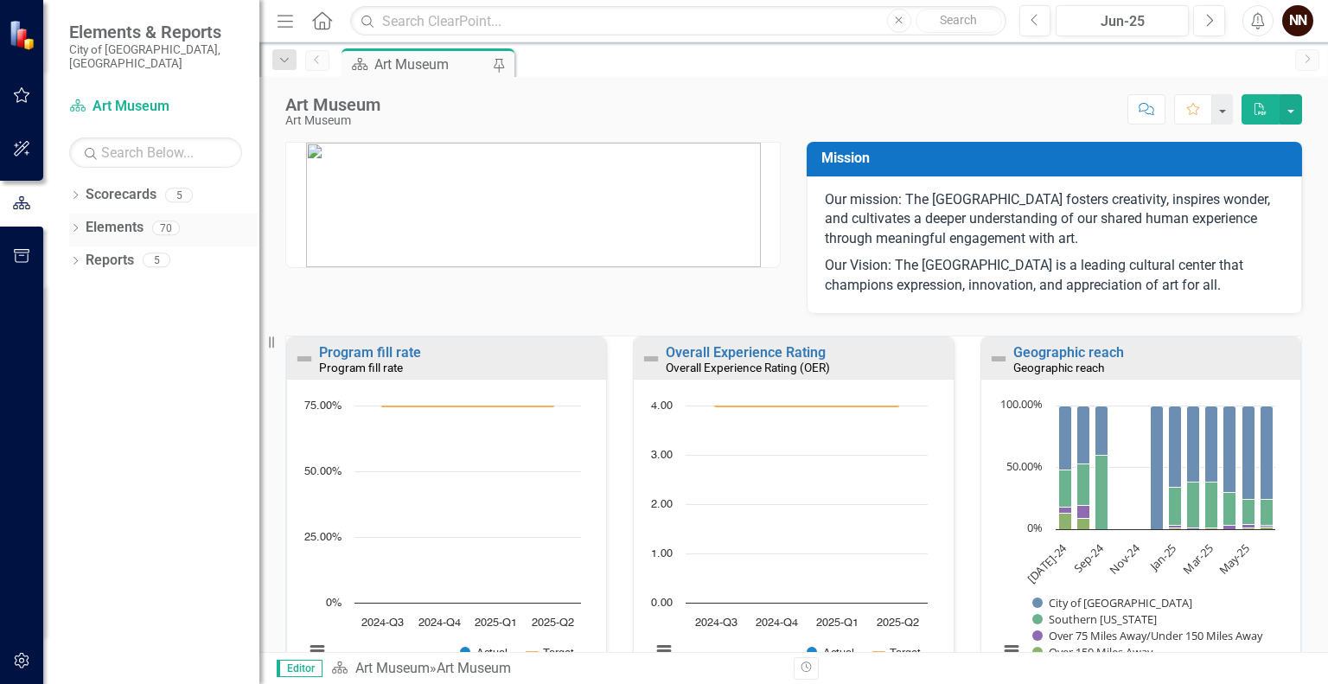
click at [76, 225] on icon "Dropdown" at bounding box center [75, 230] width 12 height 10
click at [114, 283] on link "KPI KPIs" at bounding box center [94, 293] width 52 height 20
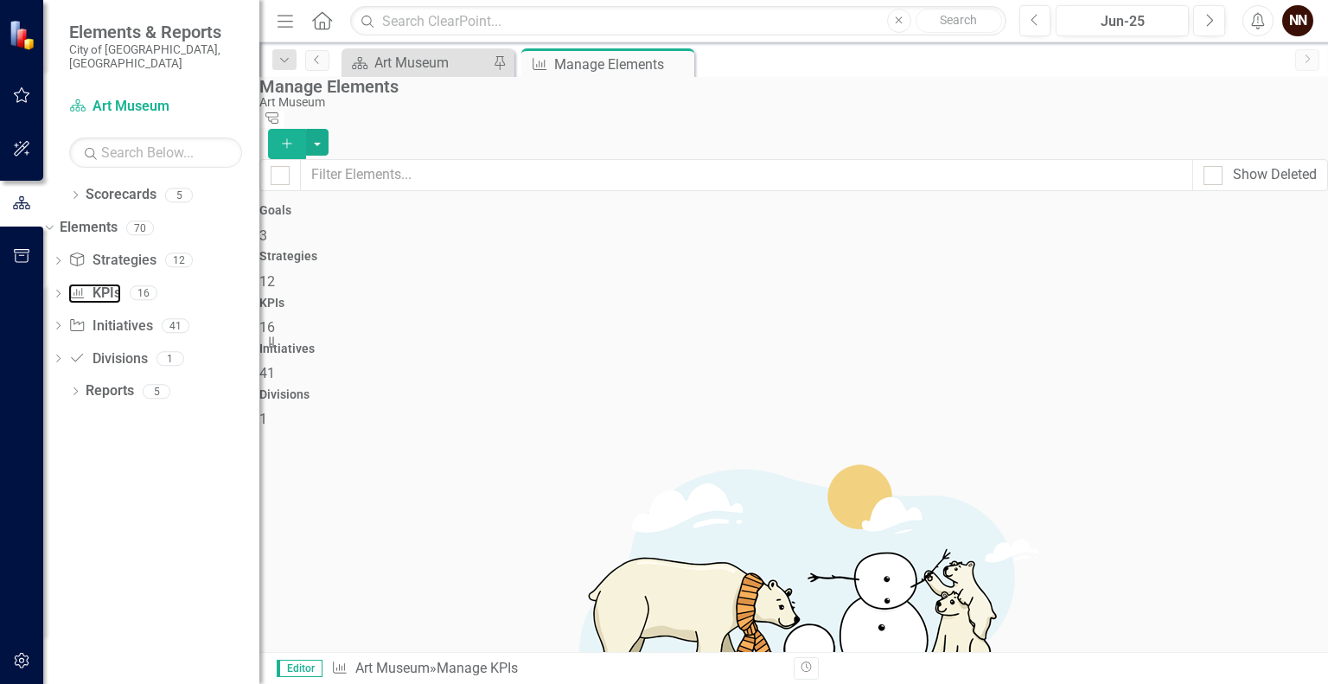
scroll to position [404, 0]
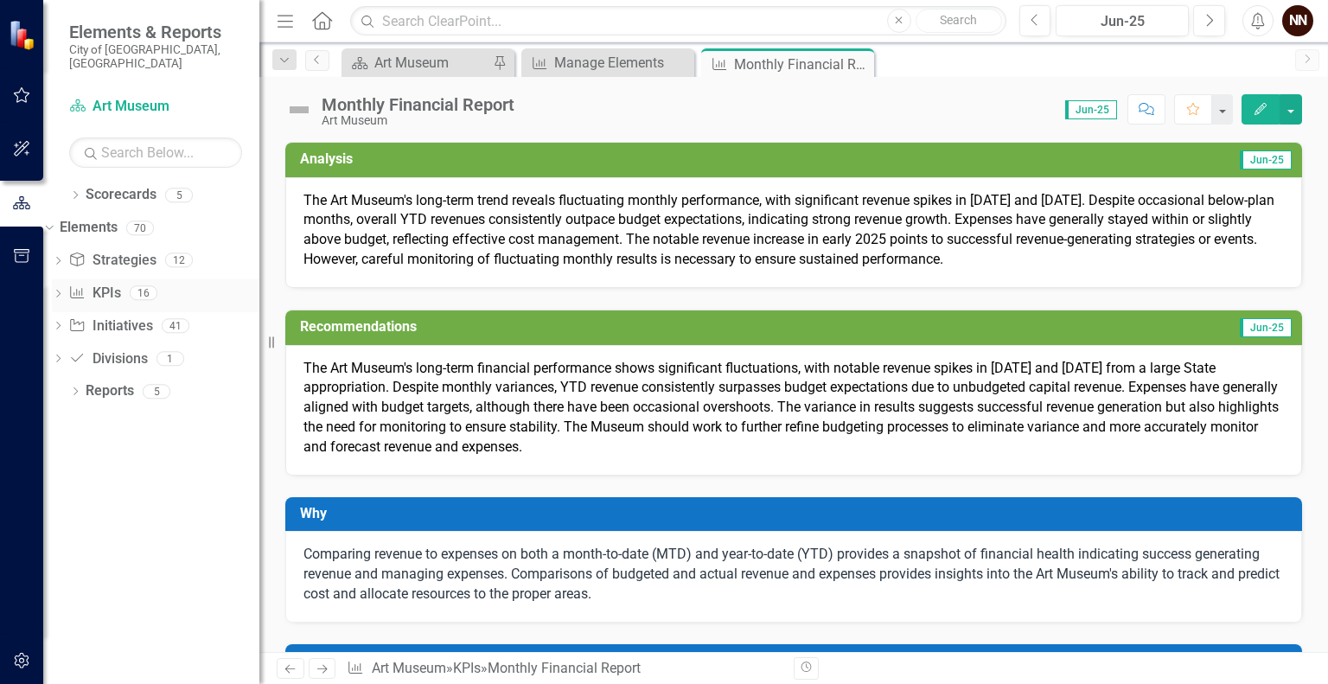
click at [120, 283] on link "KPI KPIs" at bounding box center [94, 293] width 52 height 20
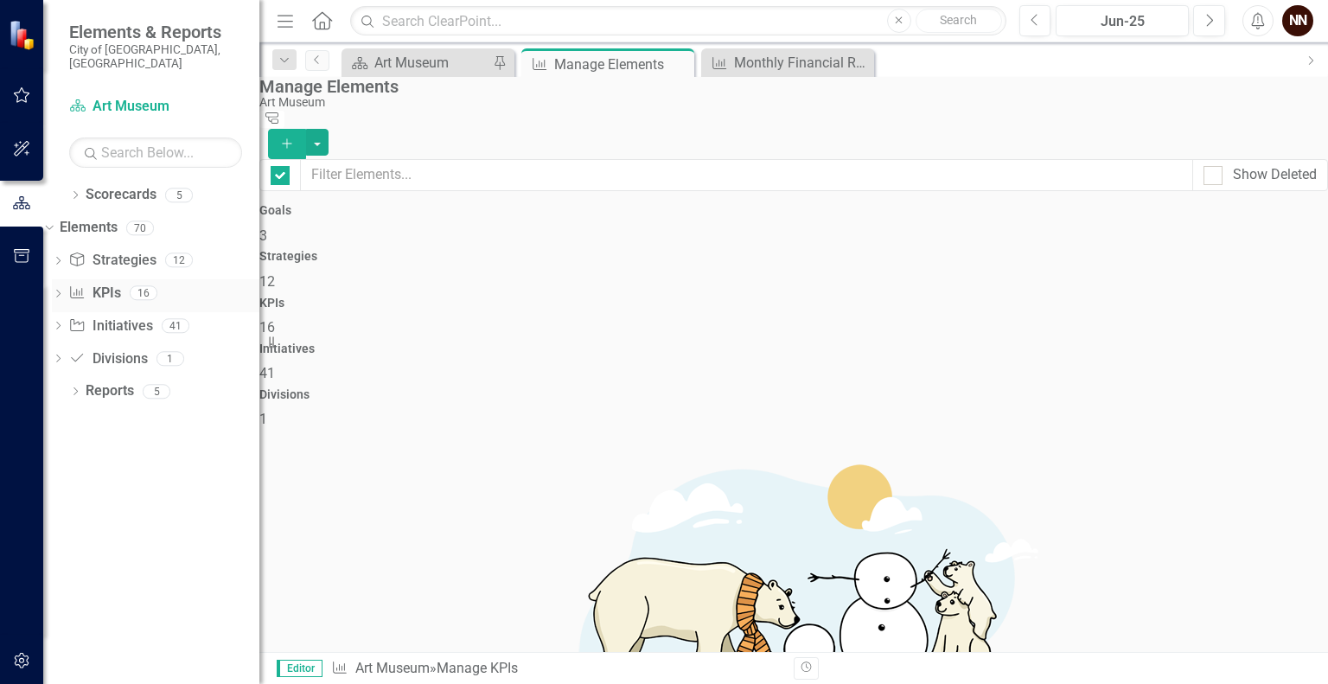
checkbox input "false"
click at [295, 137] on icon "Add" at bounding box center [287, 143] width 16 height 12
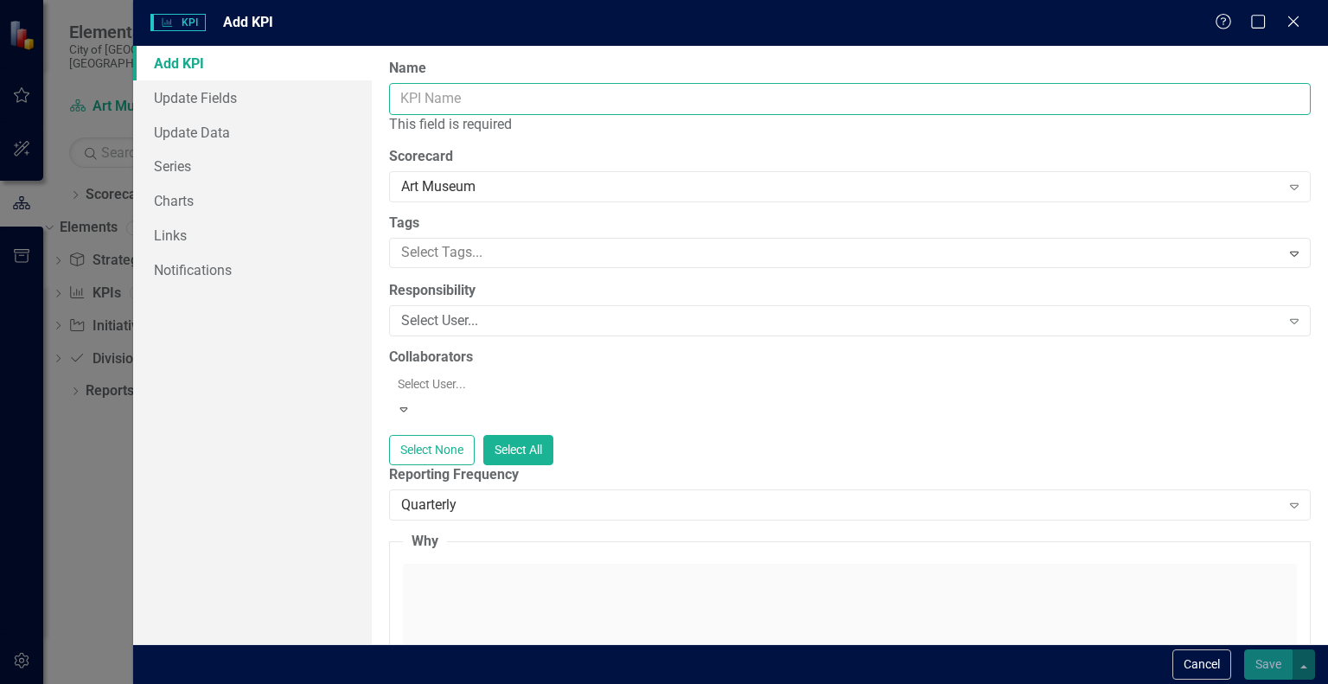
click at [608, 104] on input "Name" at bounding box center [849, 99] width 921 height 32
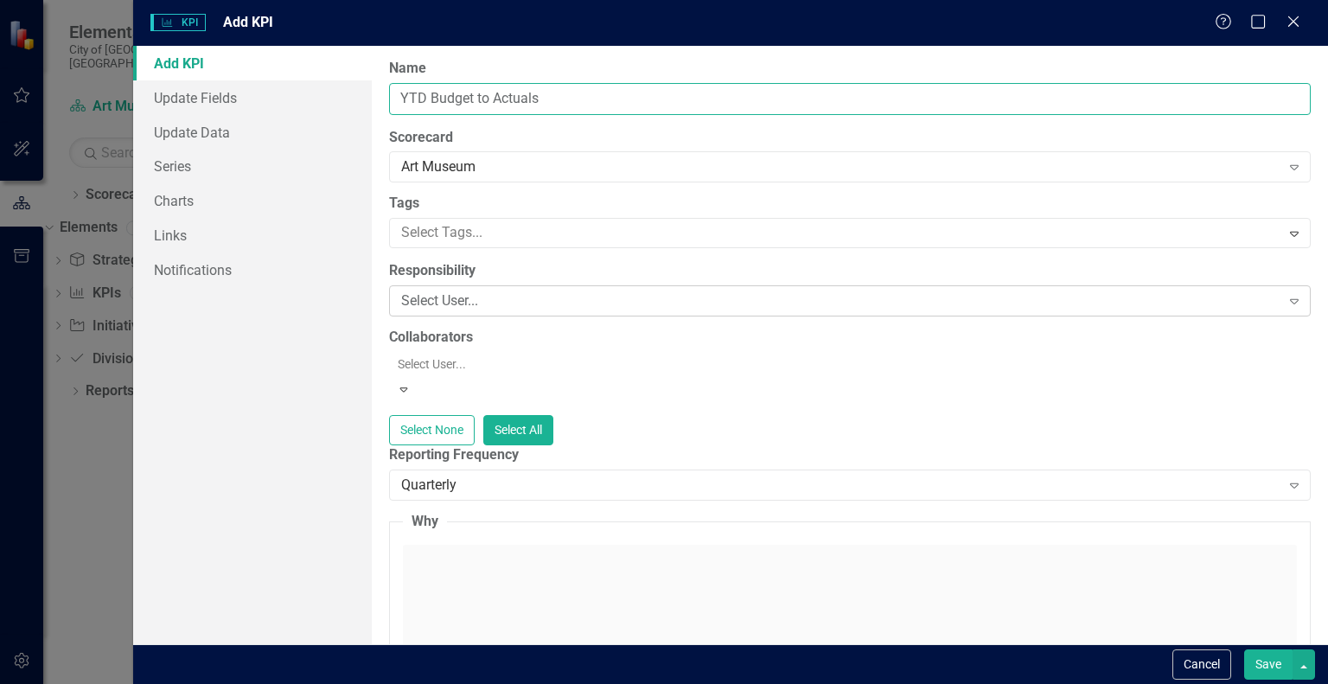
type input "YTD Budget to Actuals"
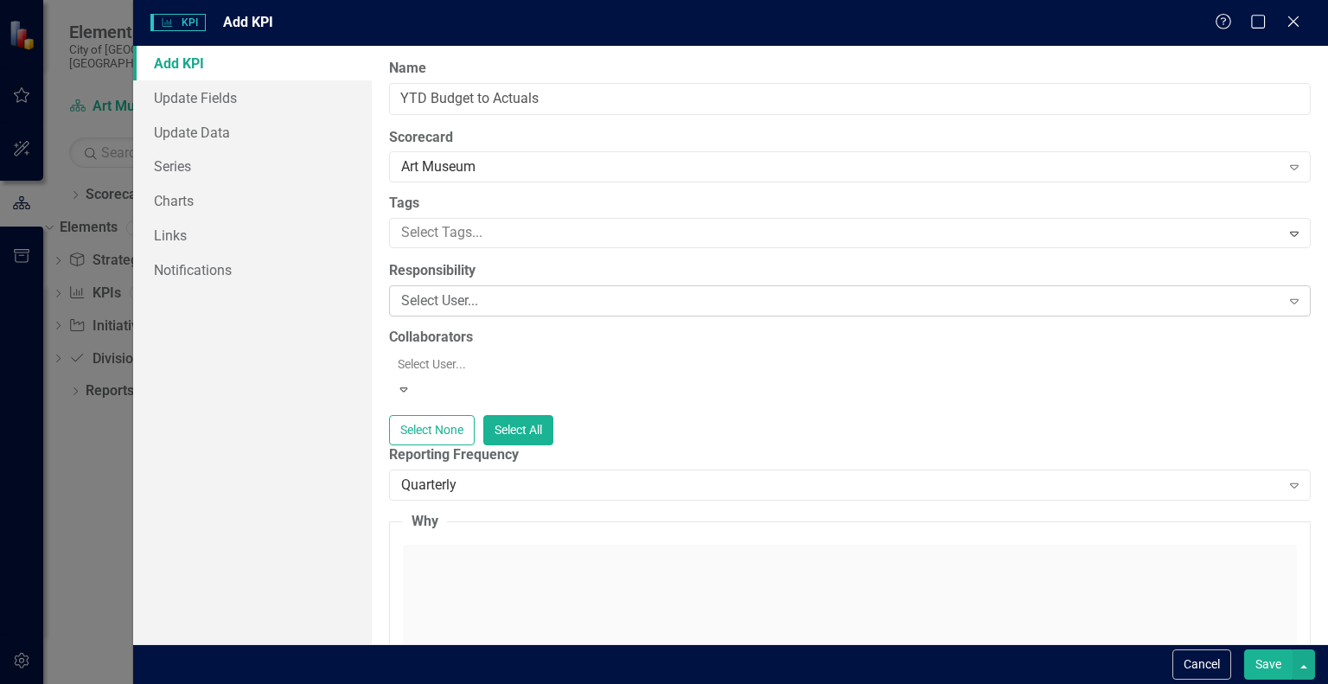
click at [519, 302] on div "Select User..." at bounding box center [840, 301] width 878 height 20
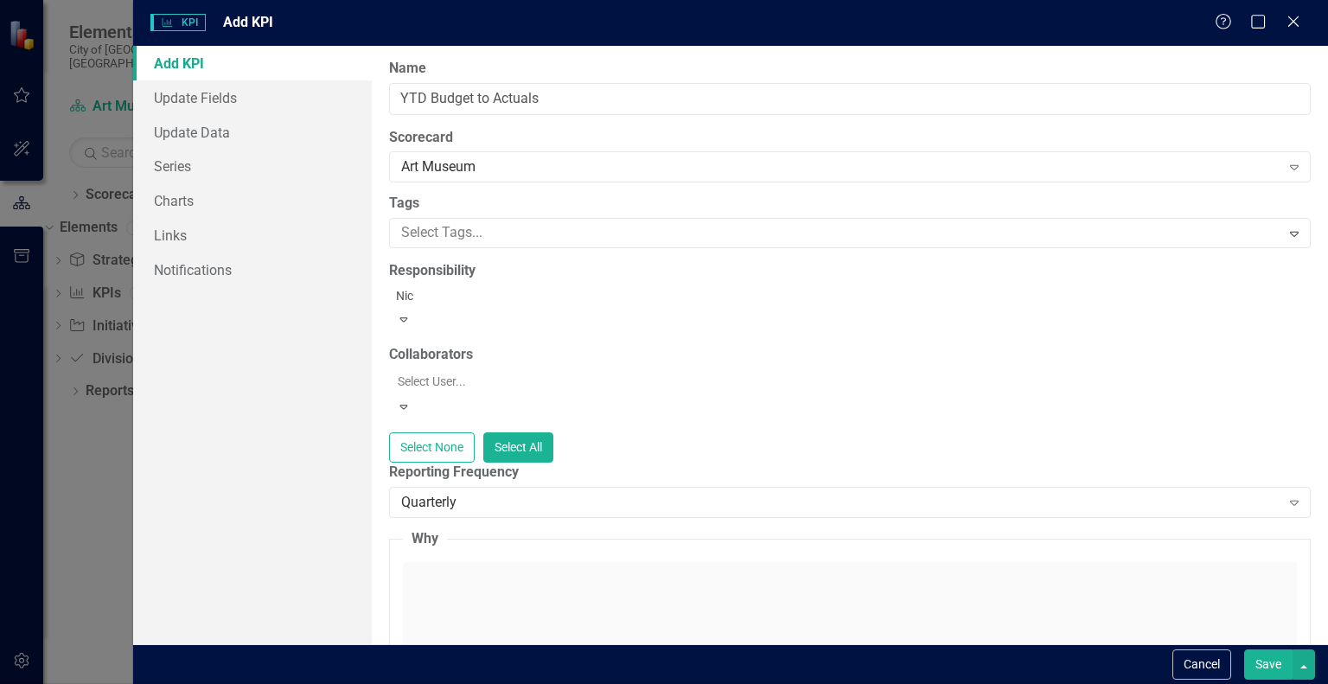
type input "Nick"
click at [369, 683] on span "Nick Nelson (Art Museum)" at bounding box center [193, 697] width 352 height 16
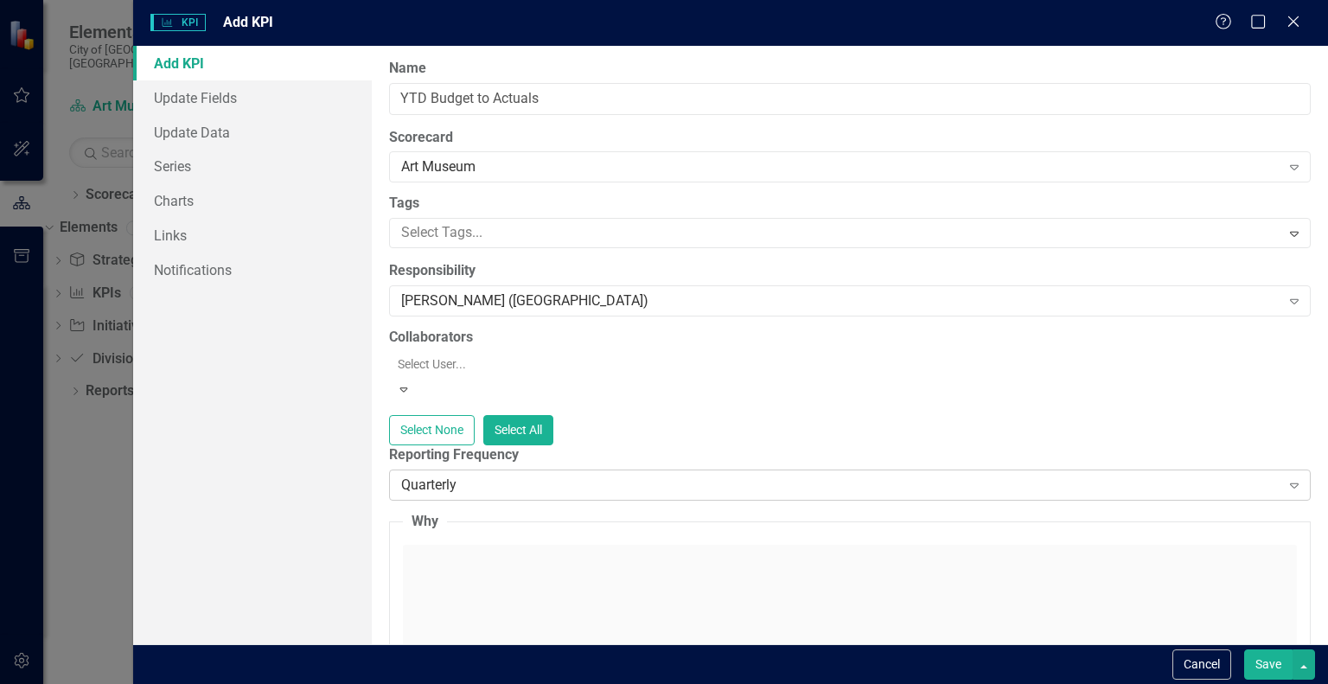
click at [536, 476] on div "Quarterly" at bounding box center [840, 485] width 878 height 20
click at [170, 168] on link "Series" at bounding box center [252, 166] width 239 height 35
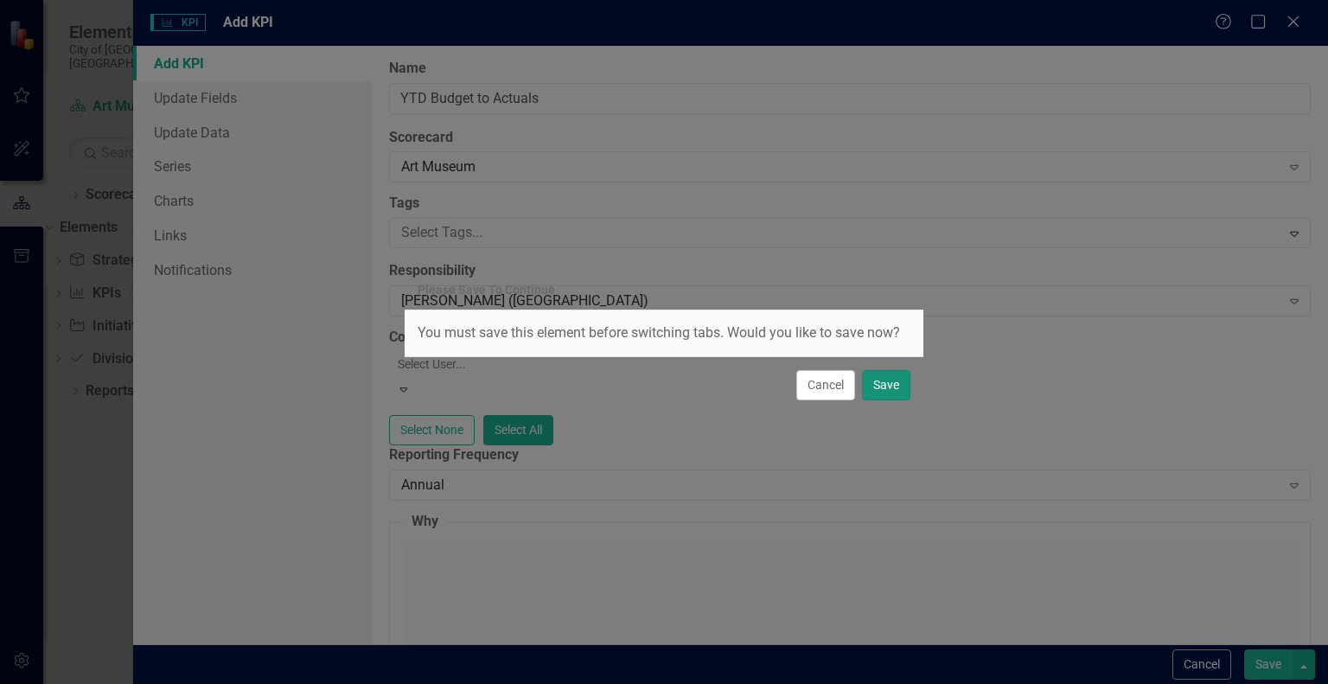
click at [887, 385] on button "Save" at bounding box center [886, 385] width 48 height 30
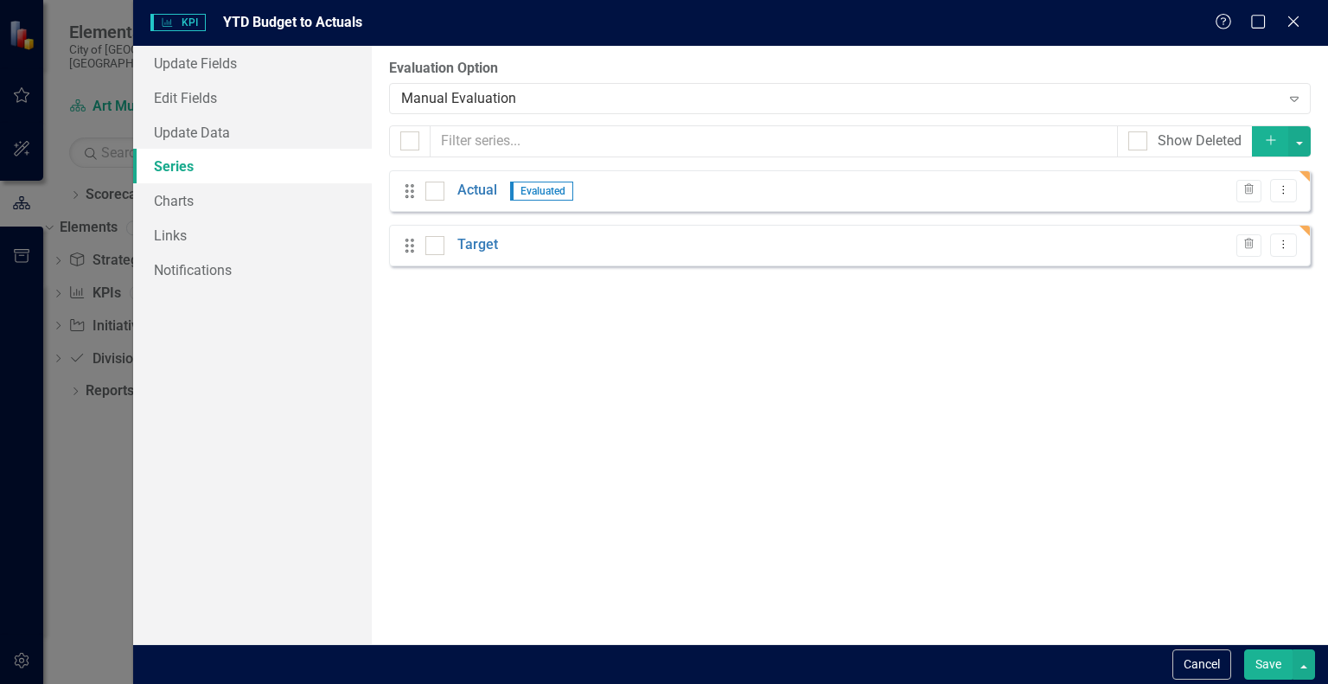
click at [1264, 677] on button "Save" at bounding box center [1268, 664] width 48 height 30
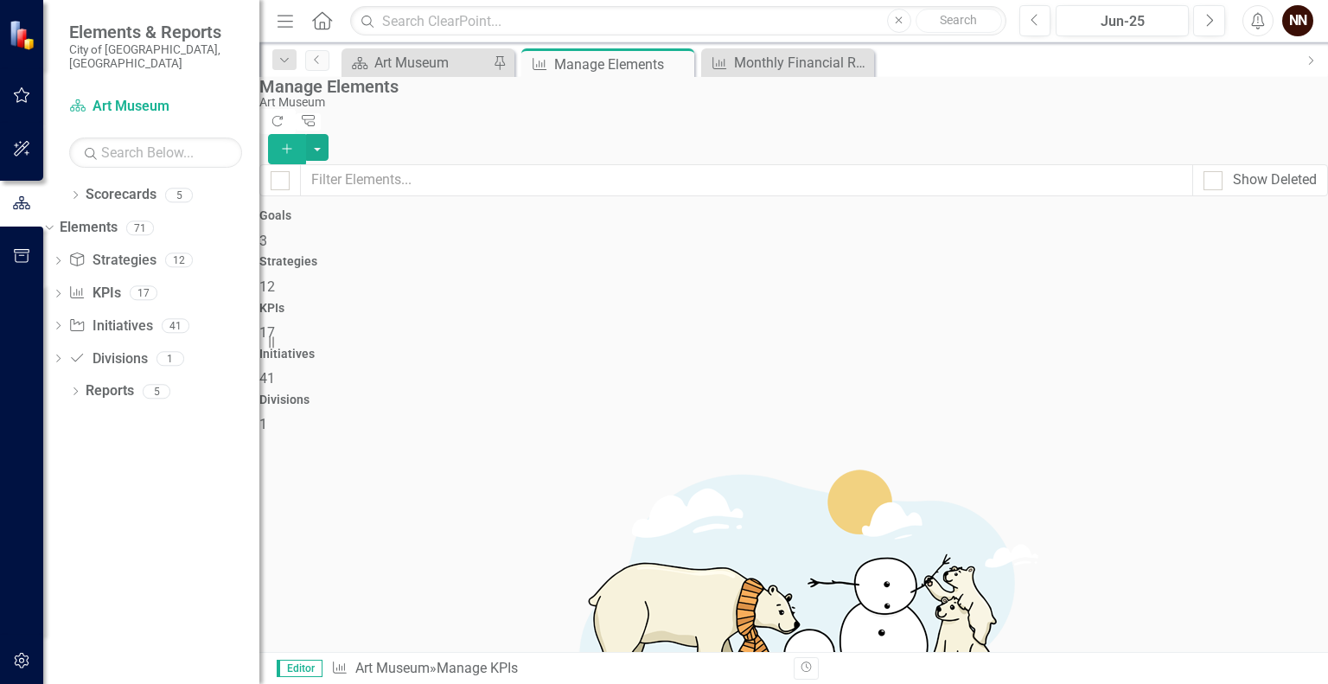
scroll to position [584, 0]
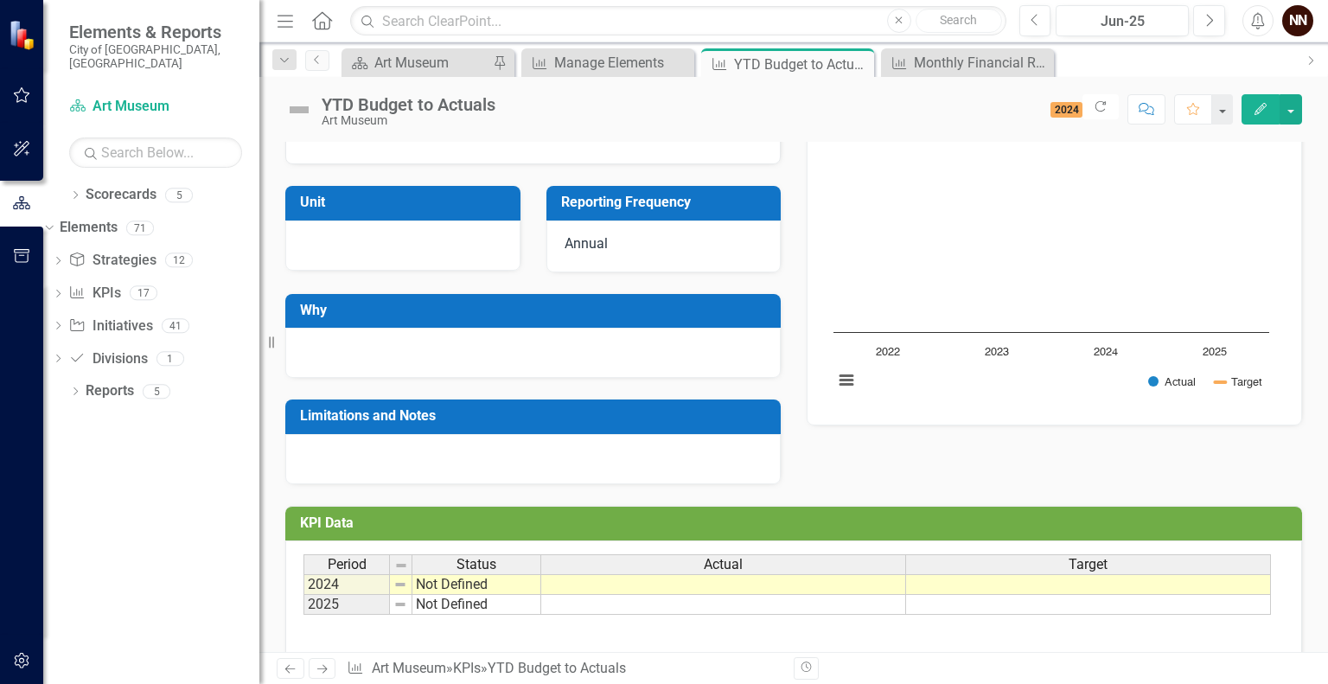
scroll to position [286, 0]
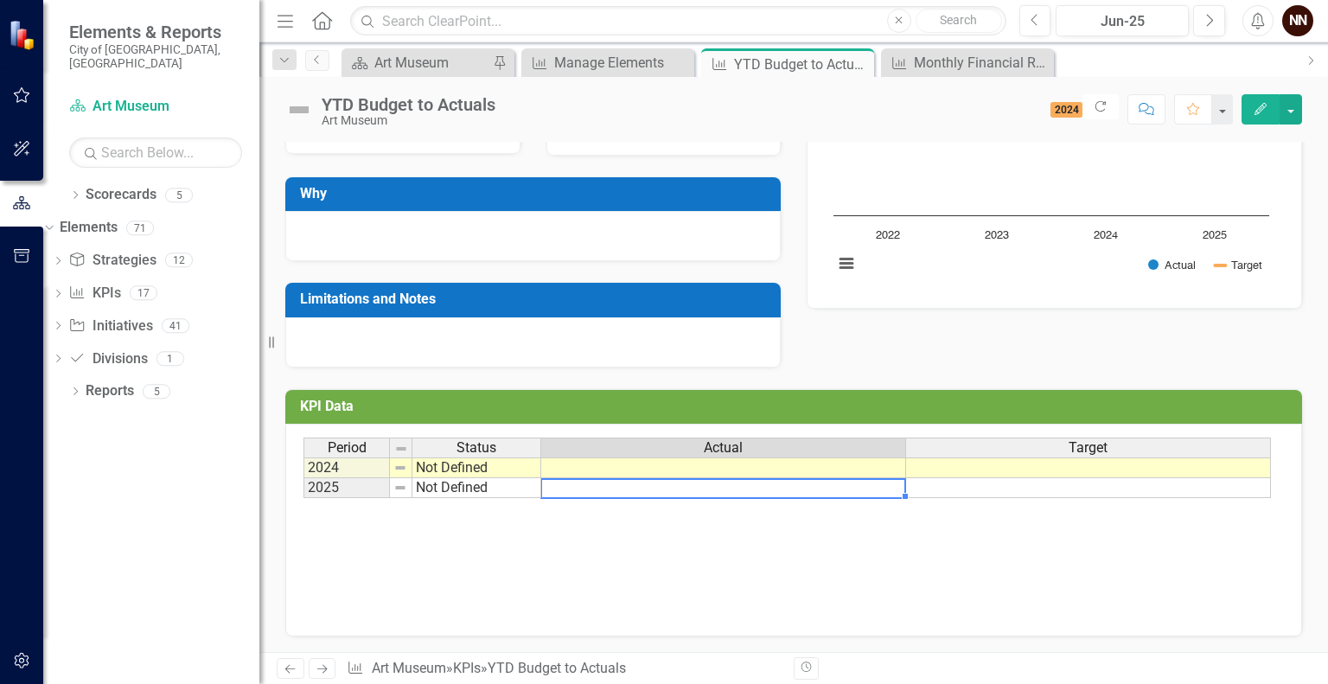
click at [563, 487] on td at bounding box center [723, 488] width 365 height 20
click at [1075, 411] on h3 "KPI Data" at bounding box center [796, 406] width 993 height 16
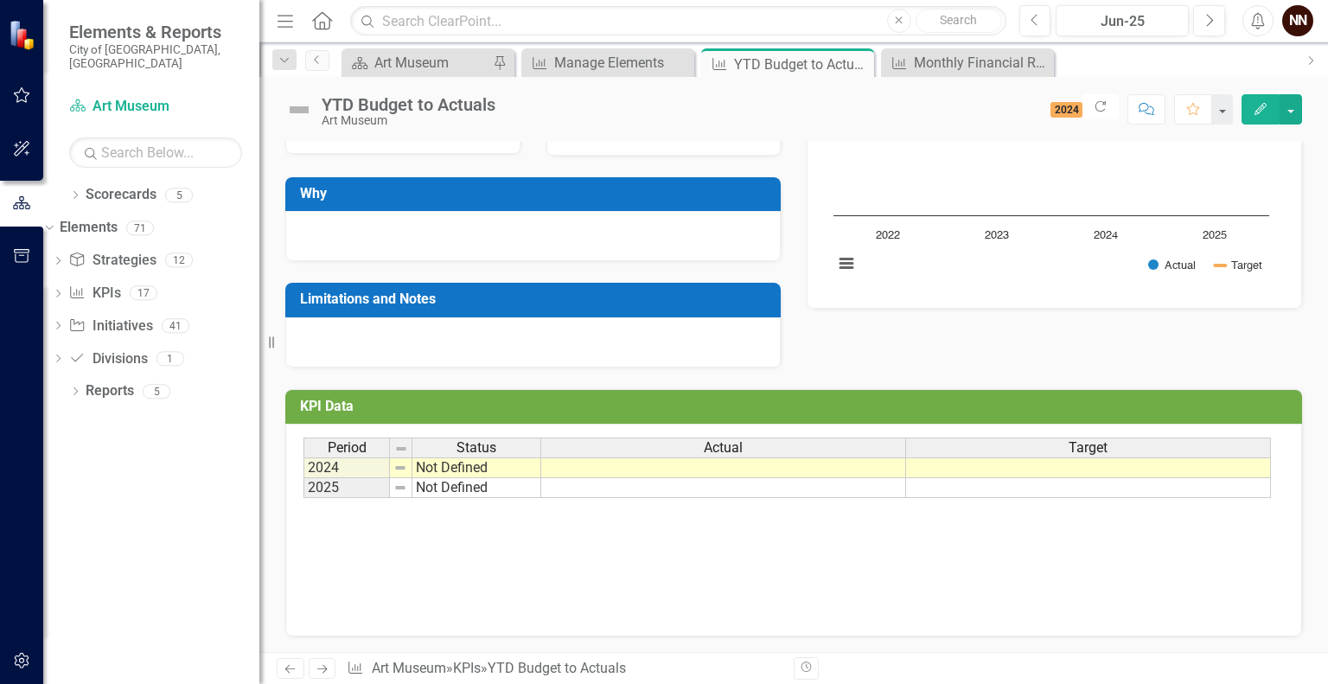
click at [1075, 411] on h3 "KPI Data" at bounding box center [796, 406] width 993 height 16
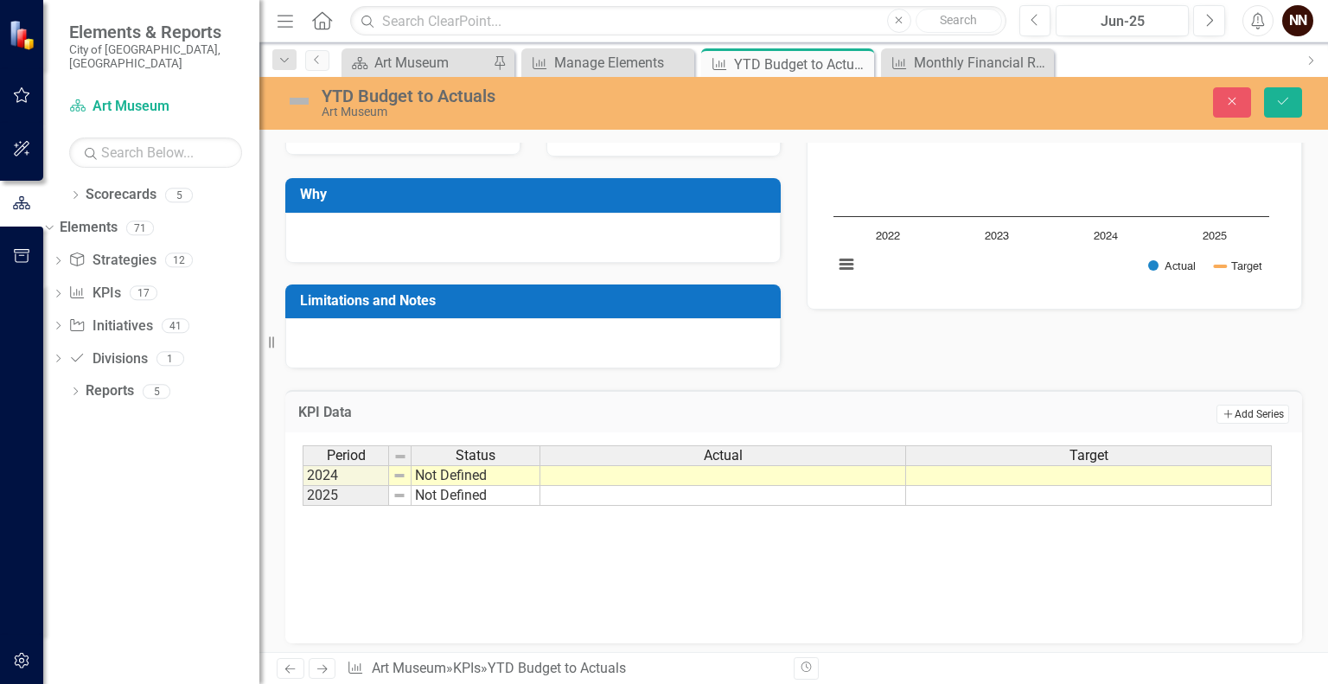
click at [1224, 411] on button "Add Add Series" at bounding box center [1252, 413] width 73 height 19
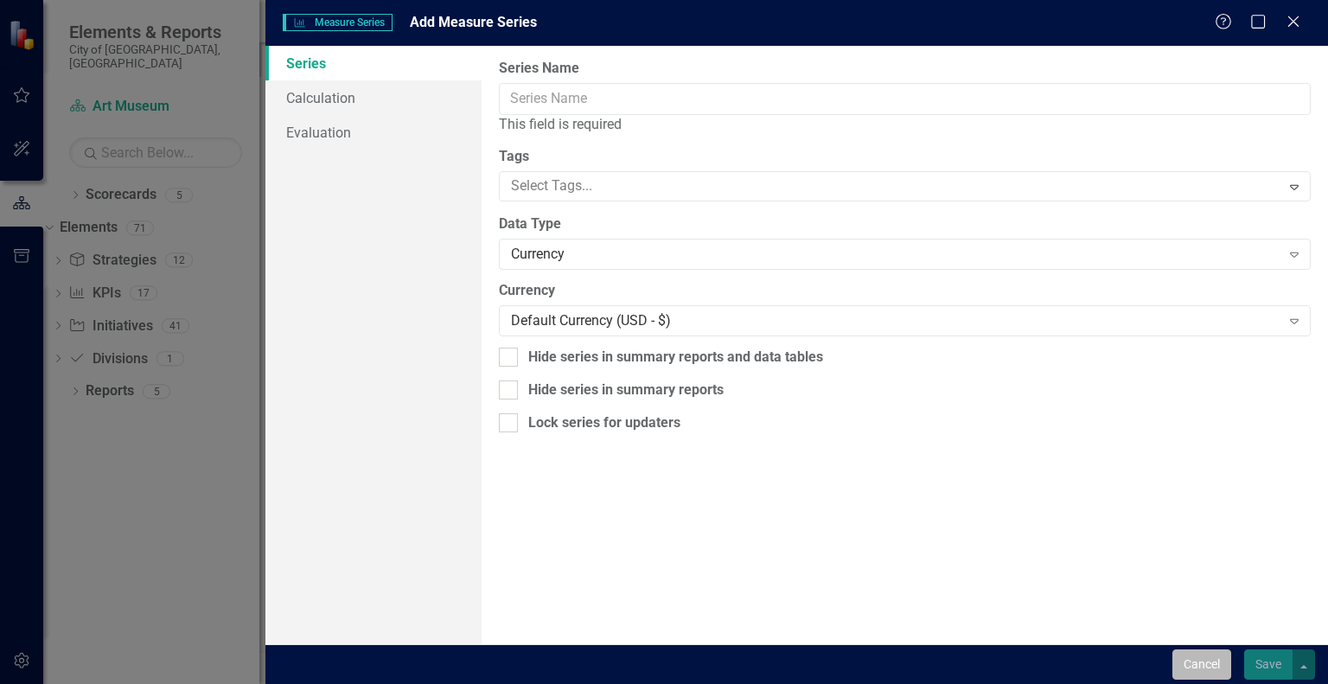
click at [1188, 663] on button "Cancel" at bounding box center [1201, 664] width 59 height 30
